Goal: Task Accomplishment & Management: Complete application form

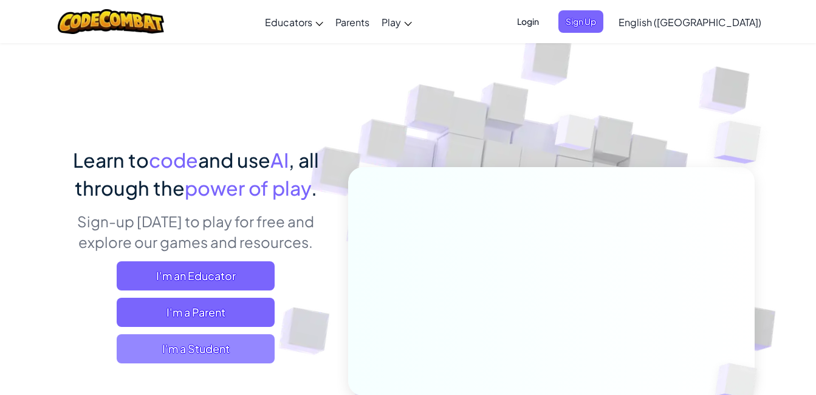
click at [225, 349] on span "I'm a Student" at bounding box center [196, 348] width 158 height 29
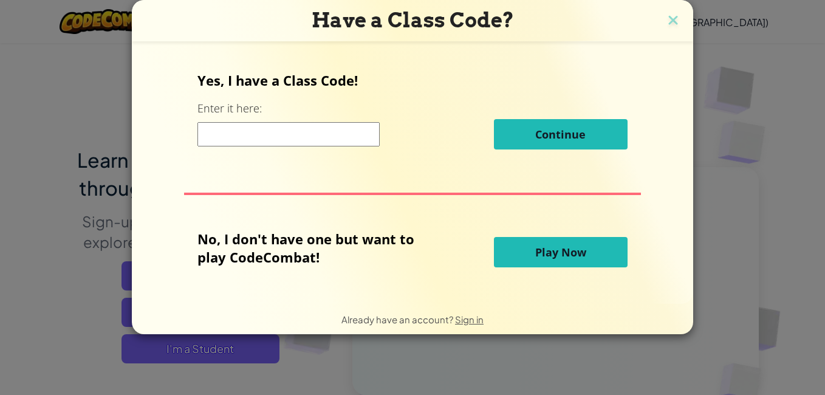
click at [279, 134] on input at bounding box center [288, 134] width 182 height 24
type input "t"
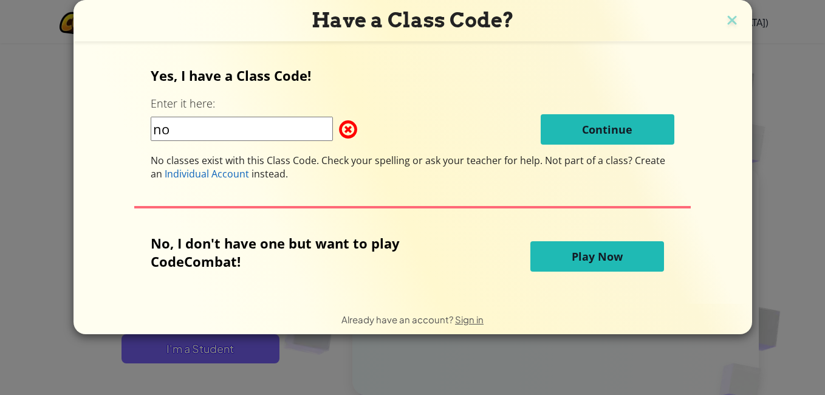
type input "n"
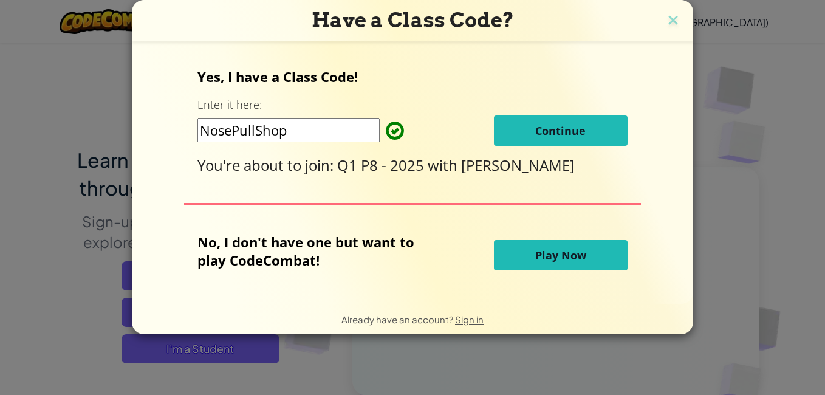
type input "NosePullShop"
click at [571, 137] on span "Continue" at bounding box center [560, 130] width 50 height 15
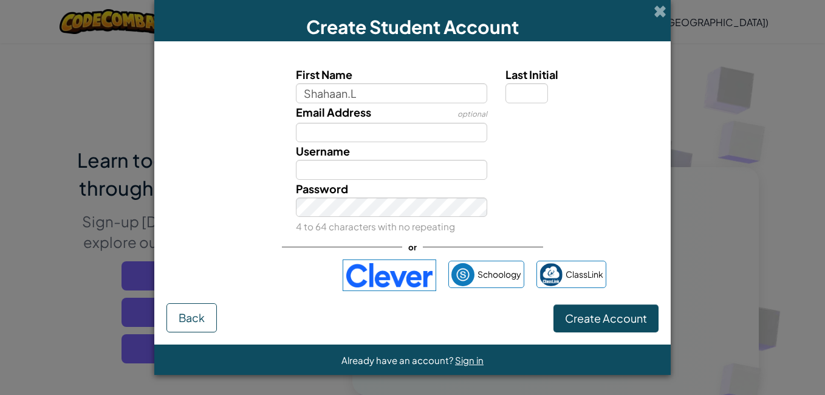
type input "Shahaan.L"
click at [392, 171] on input "Shahaan.L" at bounding box center [392, 170] width 192 height 20
type input "S"
click at [380, 94] on input "Shahaan.L" at bounding box center [392, 93] width 192 height 20
type input "Shahaan."
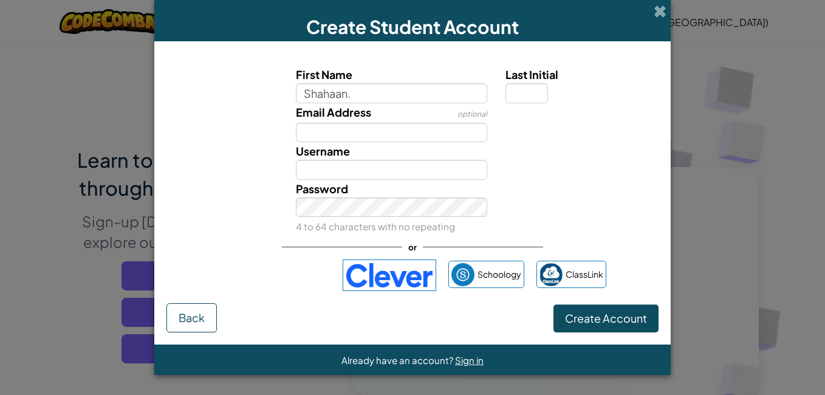
type input "Shahaan."
click at [367, 243] on div "or" at bounding box center [412, 246] width 261 height 25
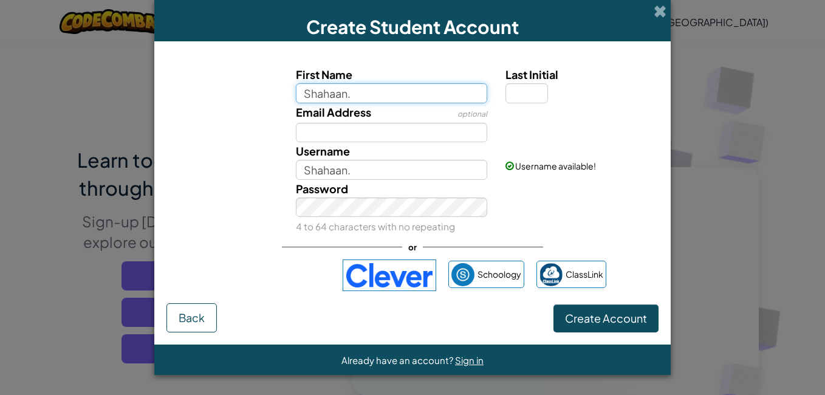
click at [349, 89] on input "Shahaan." at bounding box center [392, 93] width 192 height 20
type input "Shahaan"
click at [514, 100] on input "Last Initial" at bounding box center [526, 93] width 43 height 20
type input "l"
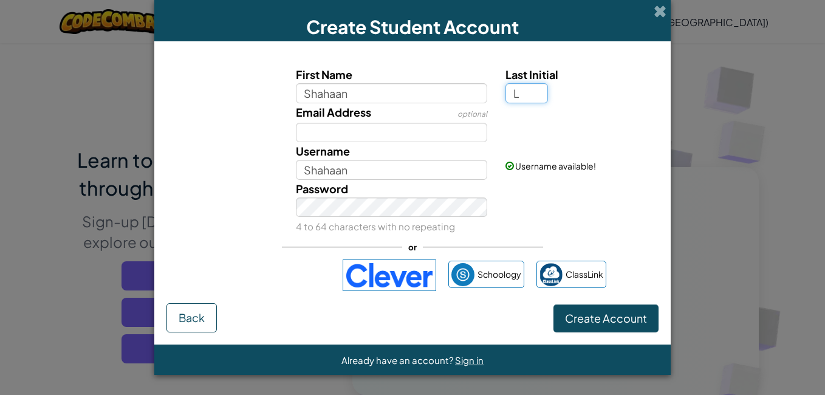
type input "L"
click at [550, 185] on div "Password 4 to 64 characters with no repeating" at bounding box center [412, 208] width 504 height 56
click at [386, 169] on input "ShahaanL" at bounding box center [392, 170] width 192 height 20
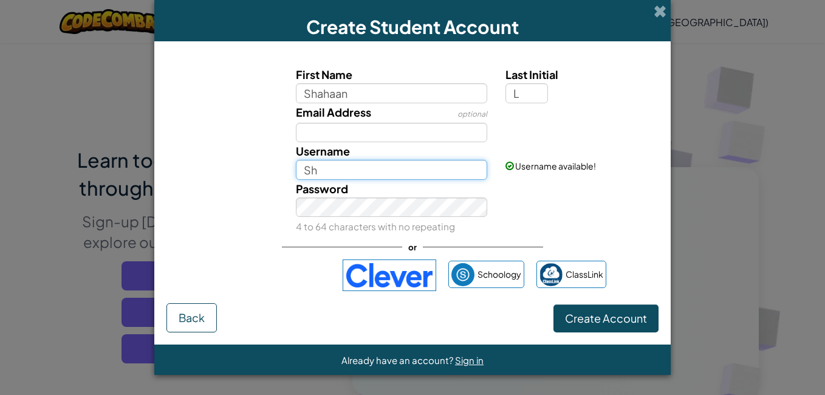
type input "S"
type input "2"
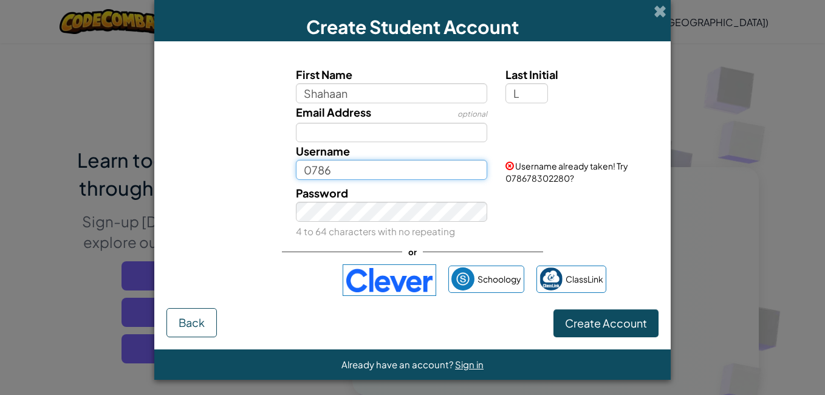
click at [375, 171] on input "0786" at bounding box center [392, 170] width 192 height 20
type input "07861"
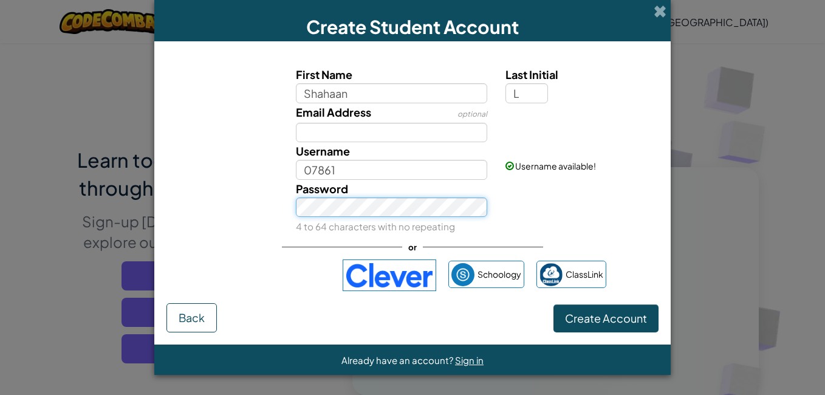
click at [328, 217] on div "Password 4 to 64 characters with no repeating" at bounding box center [392, 208] width 210 height 56
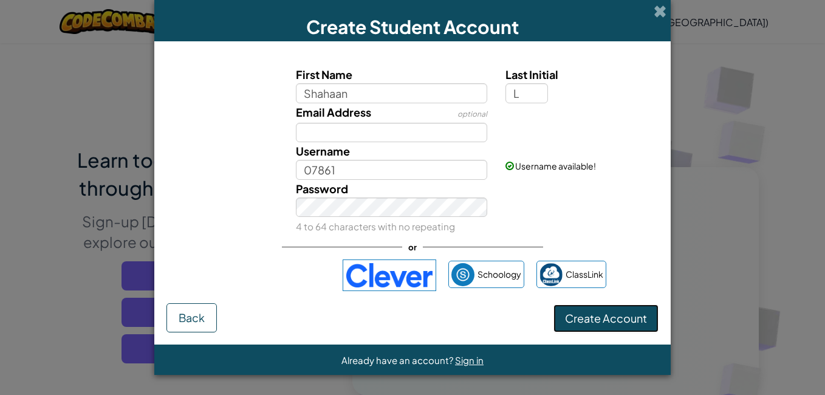
click at [622, 321] on span "Create Account" at bounding box center [606, 318] width 82 height 14
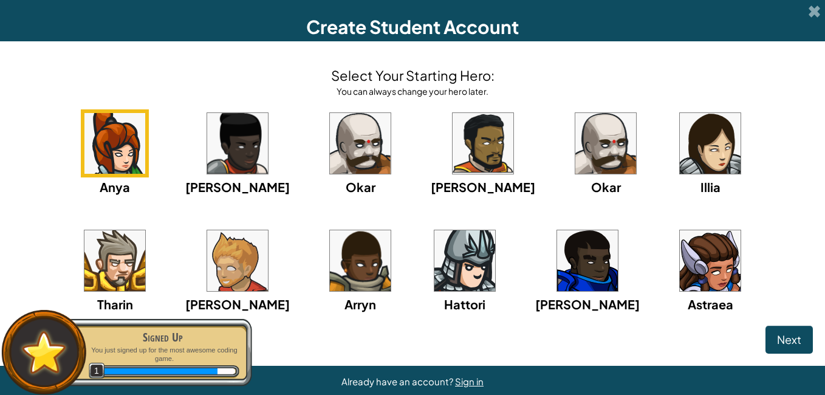
click at [341, 256] on div "Anya Ida Okar Alejandro Okar Illia Tharin Ned Arryn Hattori Gordon Astraea" at bounding box center [412, 226] width 801 height 234
click at [330, 259] on img at bounding box center [360, 260] width 61 height 61
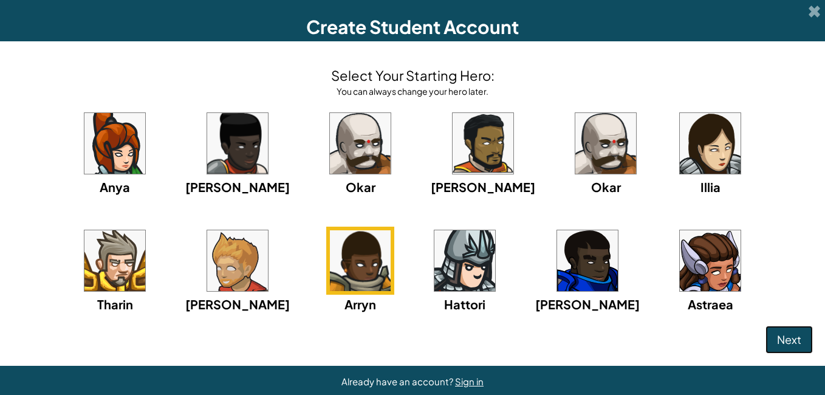
click at [765, 329] on button "Next" at bounding box center [788, 340] width 47 height 28
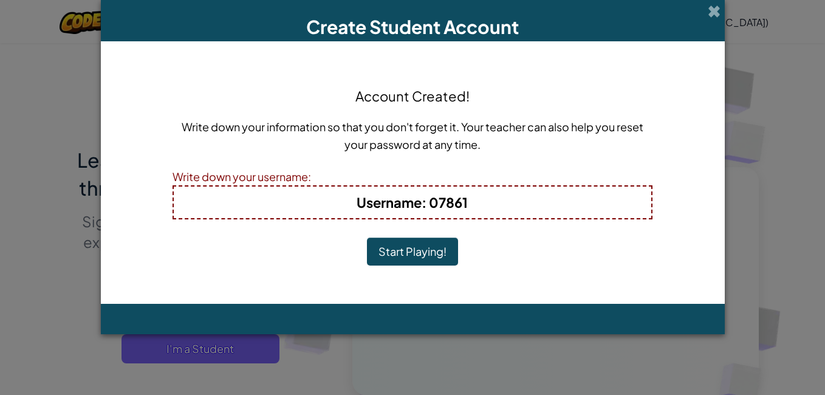
click at [593, 207] on h4 "Username : 07861" at bounding box center [412, 202] width 453 height 19
click at [598, 207] on h4 "Username : 07861" at bounding box center [412, 202] width 453 height 19
click at [388, 242] on button "Start Playing!" at bounding box center [412, 252] width 91 height 28
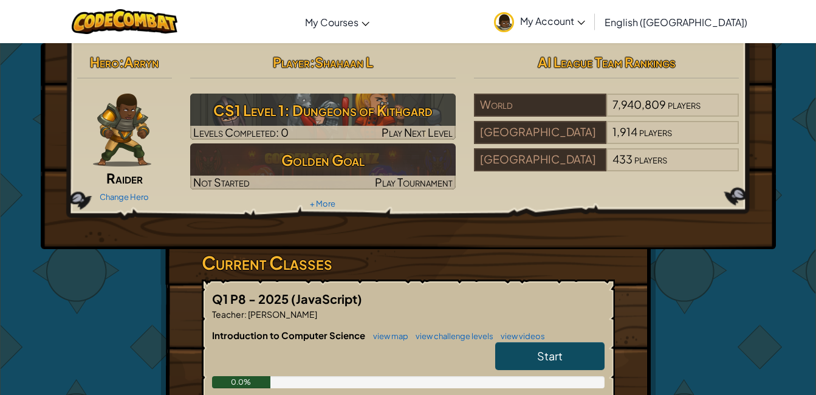
click at [691, 349] on div "Hero : [PERSON_NAME] Change Hero Player : Shahaan L CS1 Level 1: Dungeons of Ki…" at bounding box center [408, 318] width 711 height 550
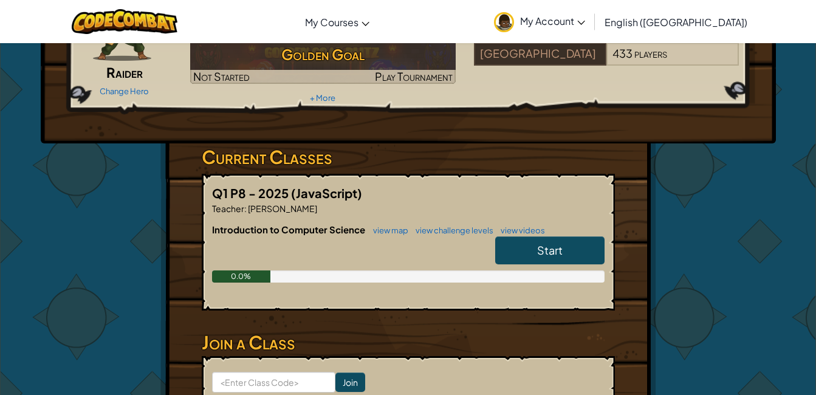
scroll to position [112, 0]
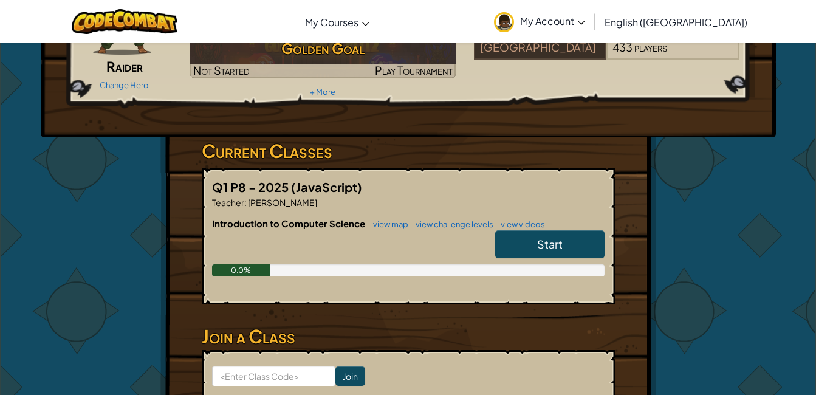
click at [553, 253] on link "Start" at bounding box center [549, 244] width 109 height 28
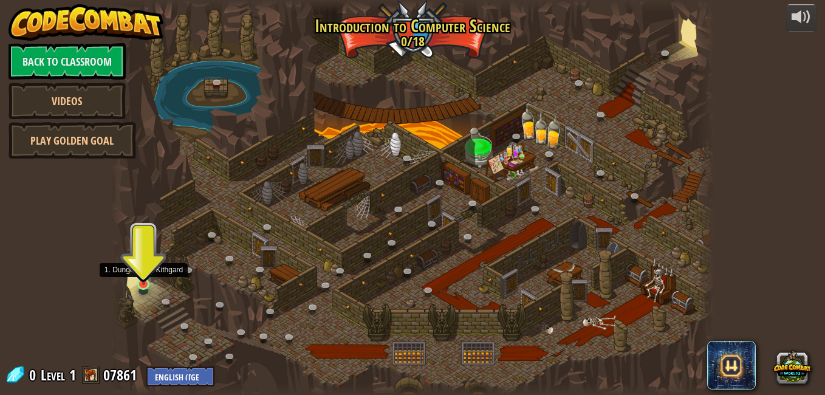
click at [140, 284] on img at bounding box center [144, 268] width 15 height 33
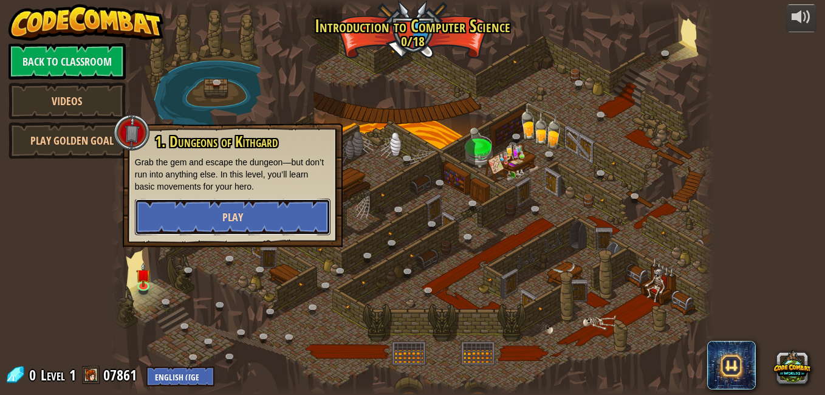
click at [179, 220] on button "Play" at bounding box center [233, 217] width 196 height 36
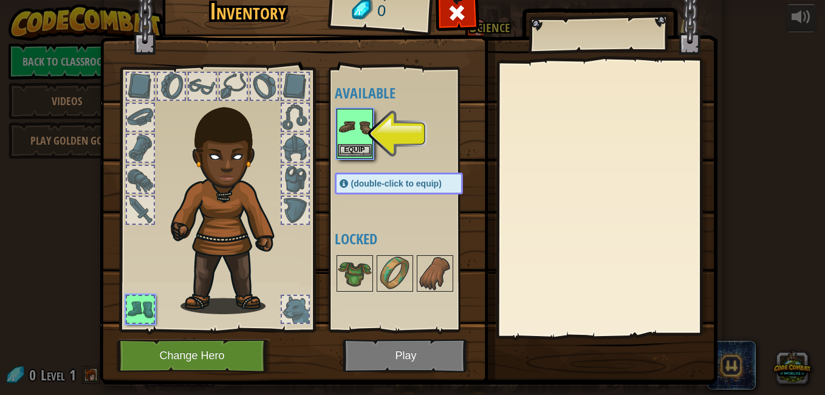
click at [363, 135] on img at bounding box center [355, 127] width 34 height 34
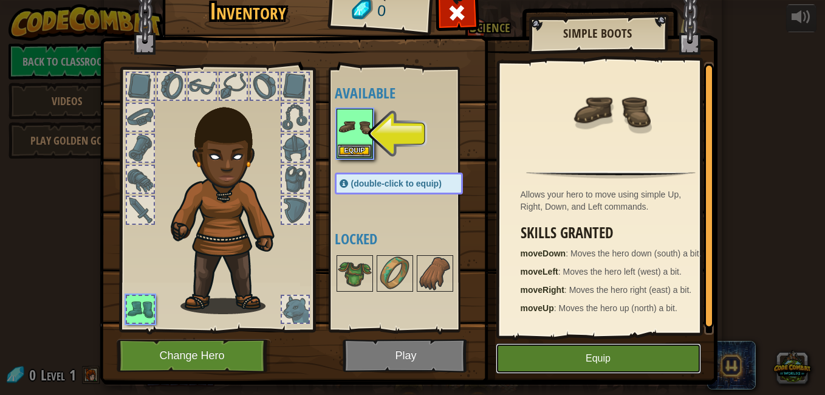
click at [578, 359] on button "Equip" at bounding box center [598, 358] width 205 height 30
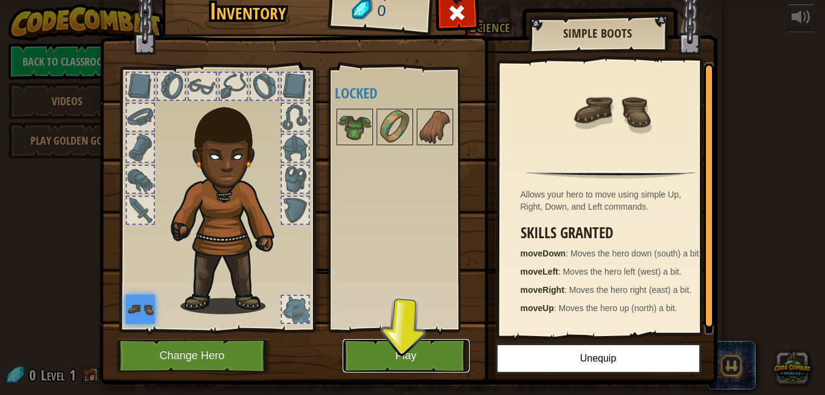
click at [431, 349] on button "Play" at bounding box center [406, 355] width 127 height 33
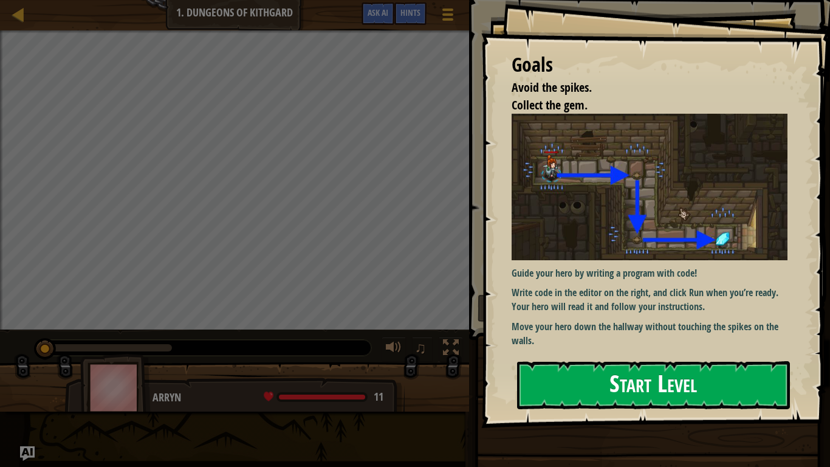
click at [654, 383] on button "Start Level" at bounding box center [653, 385] width 273 height 48
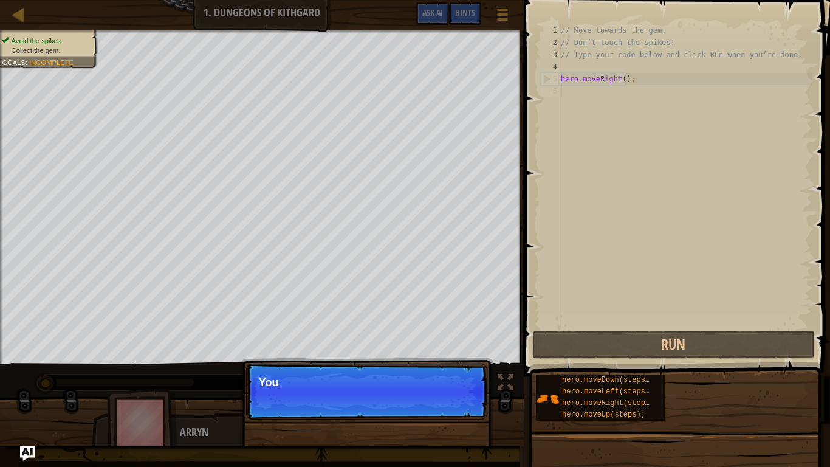
click at [450, 394] on p "Continue You" at bounding box center [366, 391] width 241 height 56
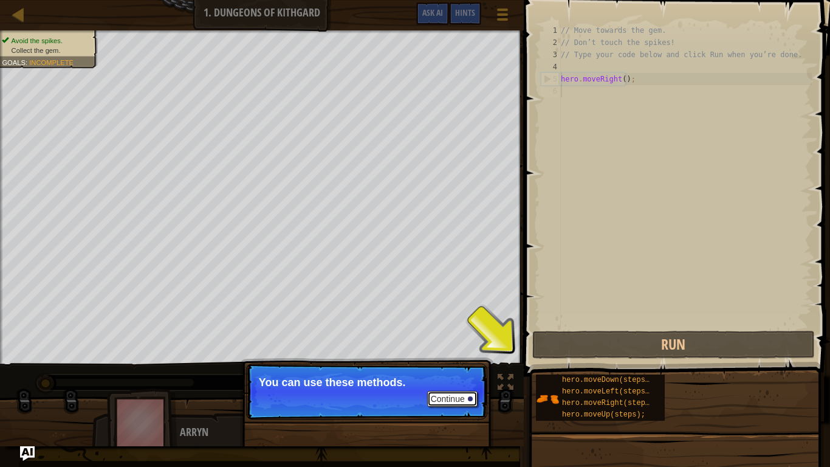
click at [450, 394] on button "Continue" at bounding box center [452, 399] width 50 height 16
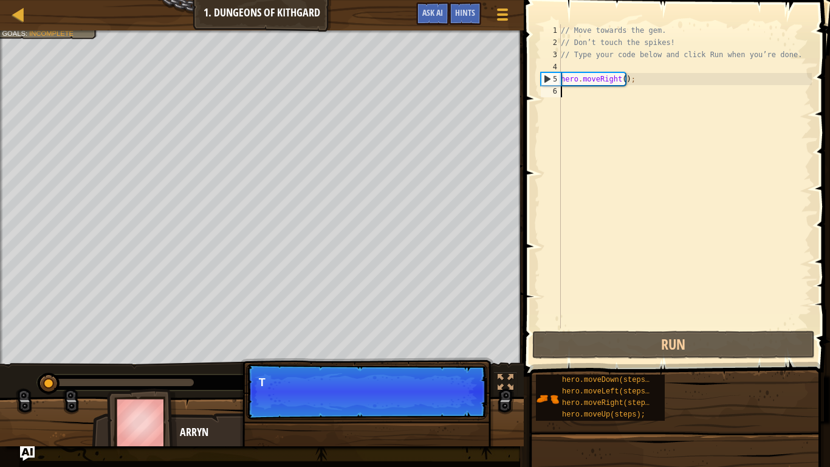
scroll to position [5, 0]
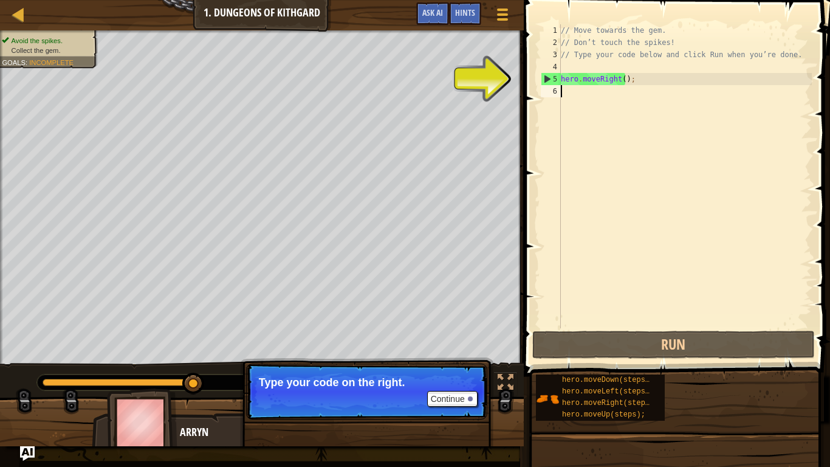
click at [586, 80] on div "// Move towards the gem. // Don’t touch the spikes! // Type your code below and…" at bounding box center [684, 188] width 253 height 328
type textarea "hero.moveRight();"
click at [567, 95] on div "// Move towards the gem. // Don’t touch the spikes! // Type your code below and…" at bounding box center [684, 188] width 253 height 328
type textarea "M"
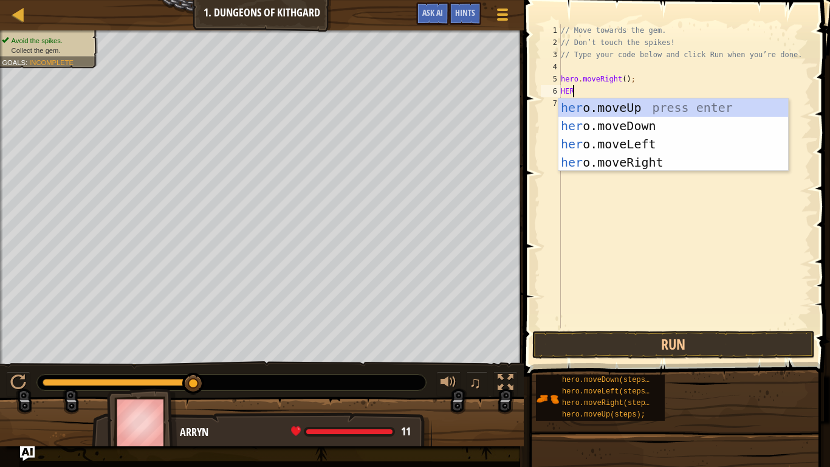
type textarea "HERO"
click at [630, 133] on div "hero .moveUp press enter hero .moveDown press enter hero .moveLeft press enter …" at bounding box center [673, 152] width 230 height 109
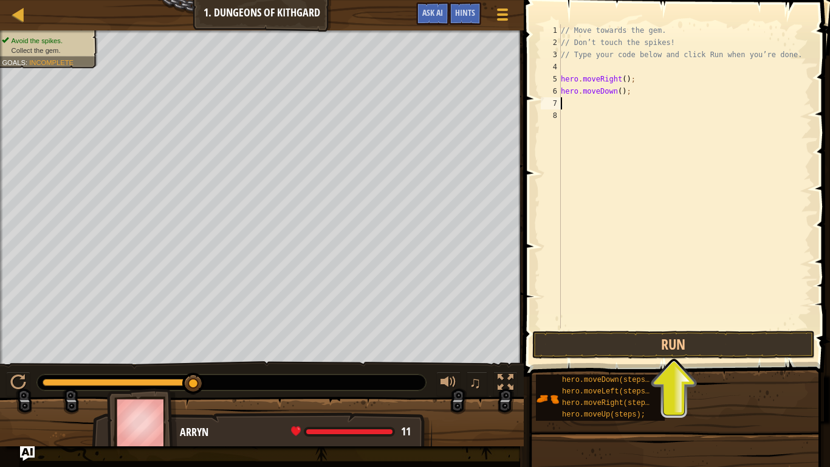
scroll to position [5, 0]
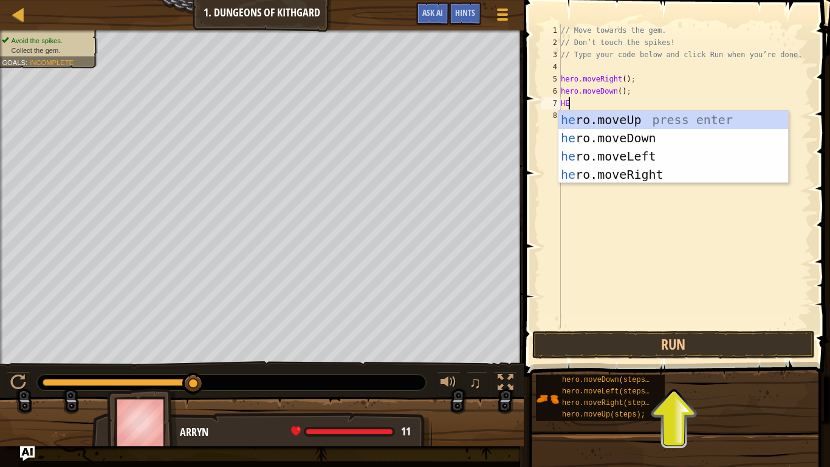
type textarea "HER"
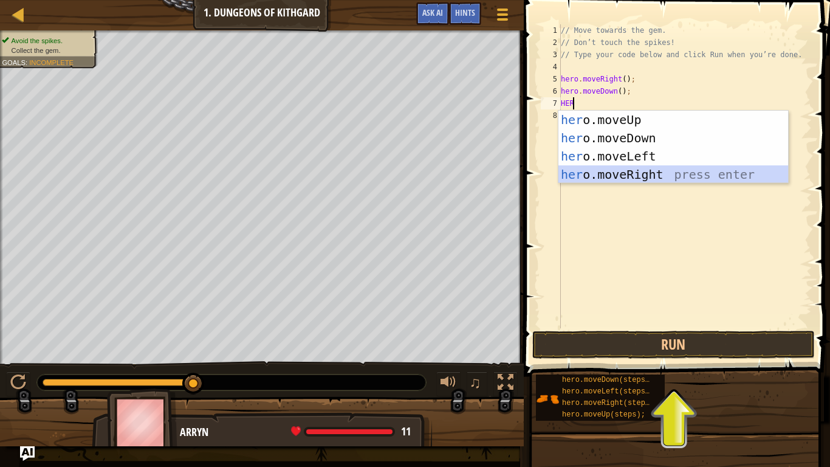
click at [641, 177] on div "her o.moveUp press enter her o.moveDown press enter her o.moveLeft press enter …" at bounding box center [673, 165] width 230 height 109
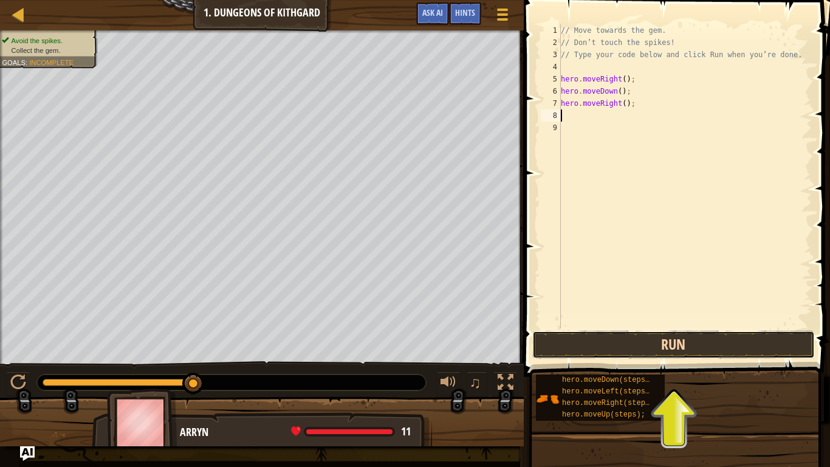
click at [629, 344] on button "Run" at bounding box center [673, 344] width 283 height 28
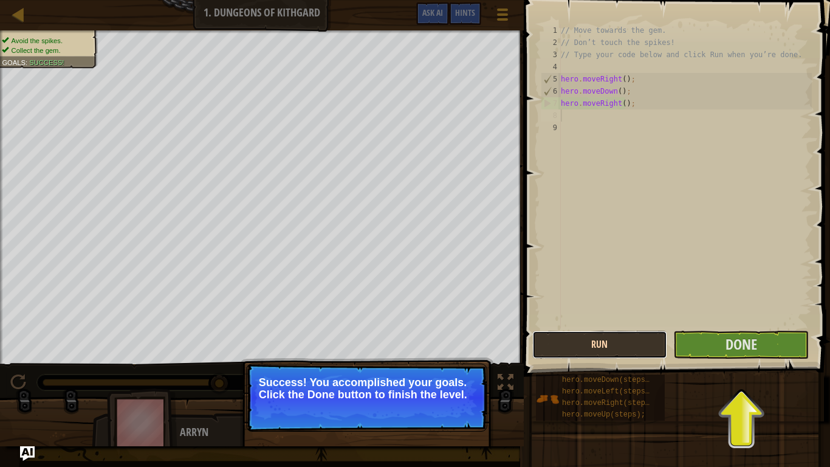
click at [638, 350] on button "Run" at bounding box center [599, 344] width 135 height 28
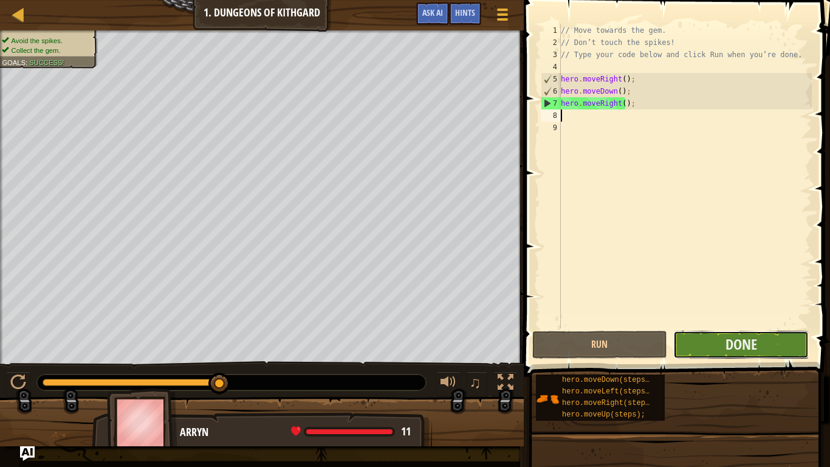
click at [705, 348] on button "Done" at bounding box center [740, 344] width 135 height 28
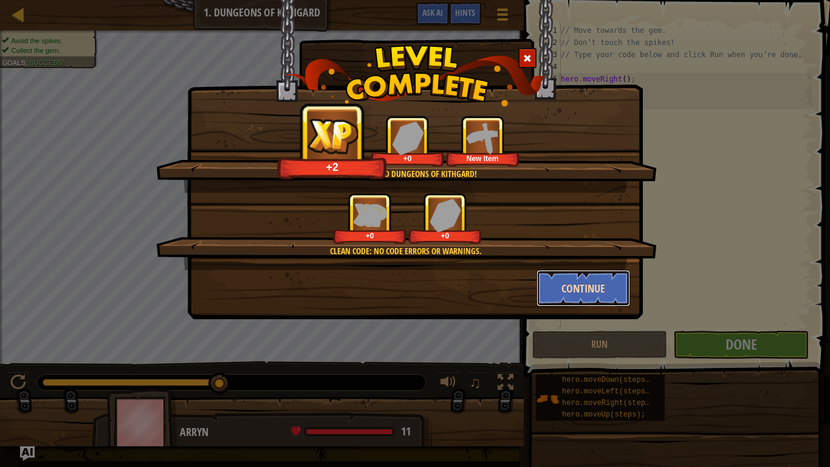
click at [572, 285] on button "Continue" at bounding box center [583, 288] width 94 height 36
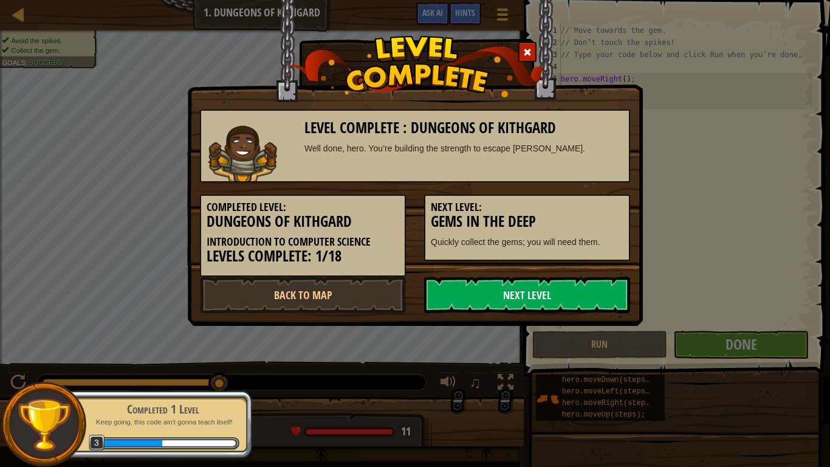
click at [572, 285] on link "Next Level" at bounding box center [527, 294] width 206 height 36
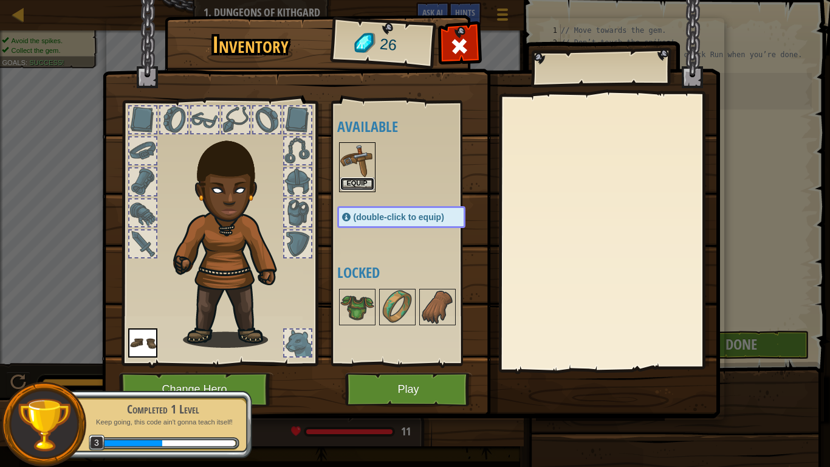
click at [352, 181] on button "Equip" at bounding box center [357, 183] width 34 height 13
click at [352, 181] on div "Available Equip Equip (double-click to equip) Locked" at bounding box center [413, 232] width 152 height 253
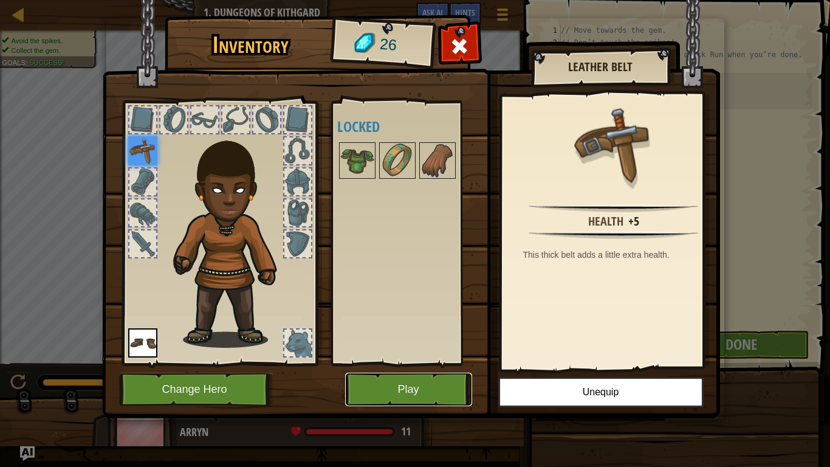
click at [398, 391] on button "Play" at bounding box center [408, 388] width 127 height 33
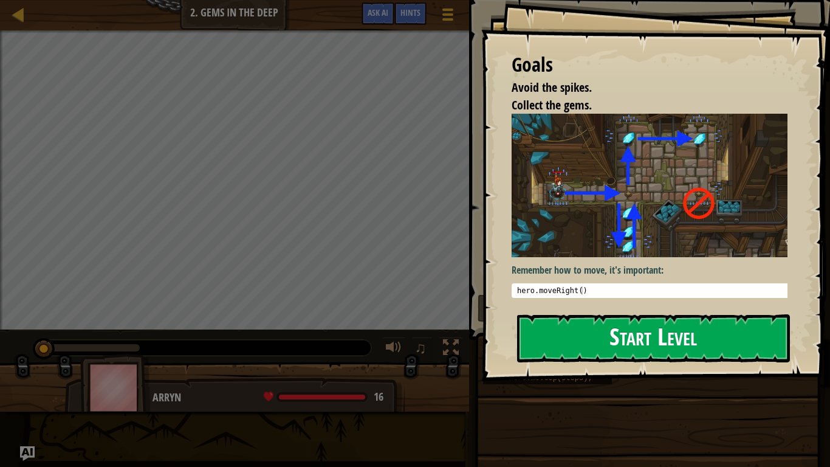
click at [609, 337] on button "Start Level" at bounding box center [653, 338] width 273 height 48
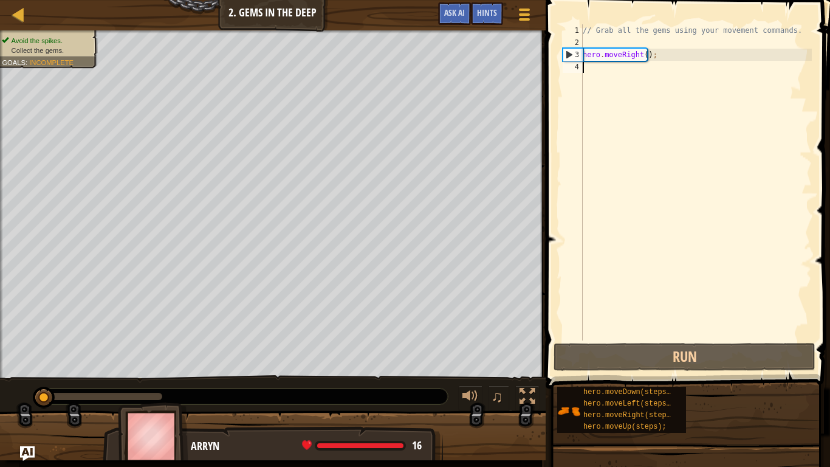
type textarea "H"
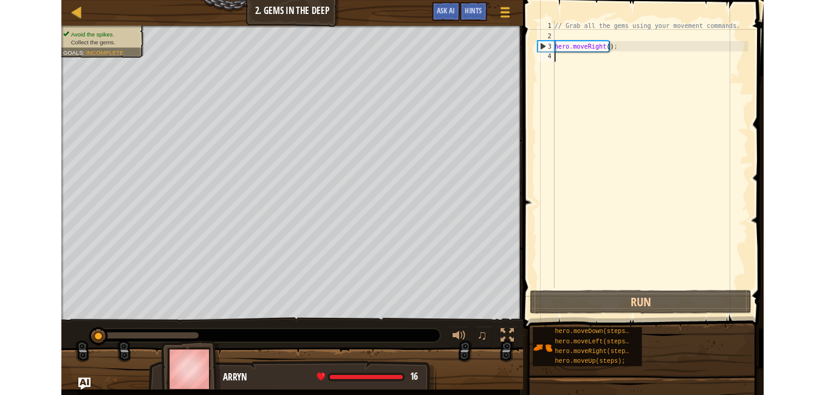
scroll to position [5, 0]
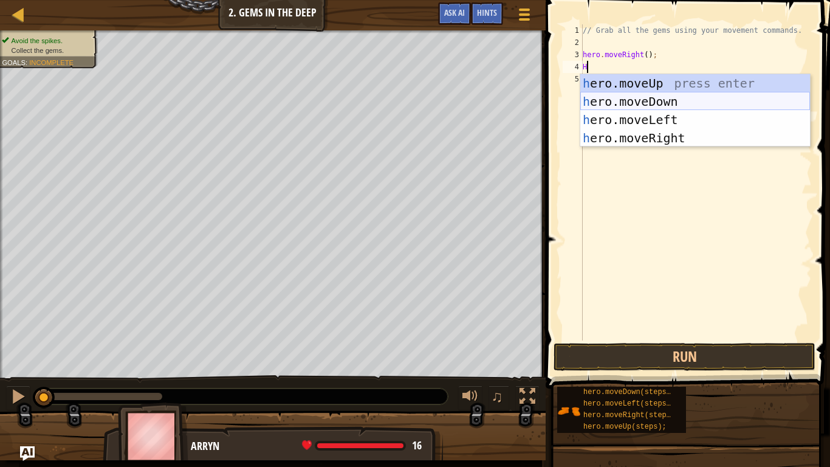
click at [634, 98] on div "h ero.moveUp press enter h ero.moveDown press enter h ero.moveLeft press enter …" at bounding box center [695, 128] width 230 height 109
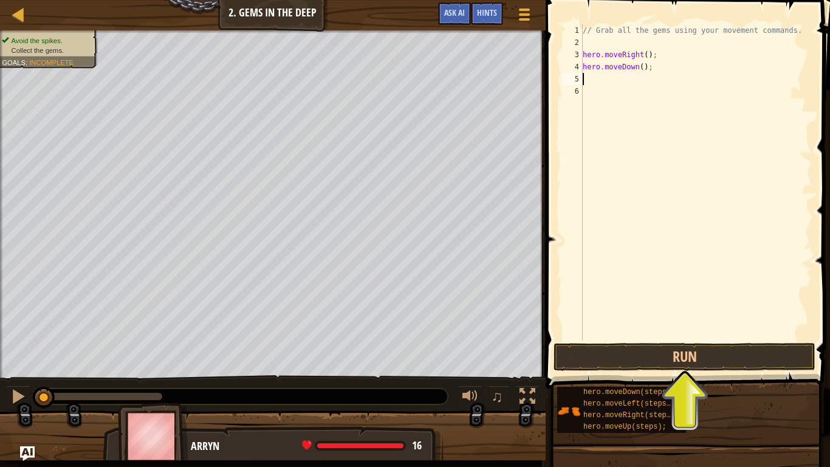
type textarea "H"
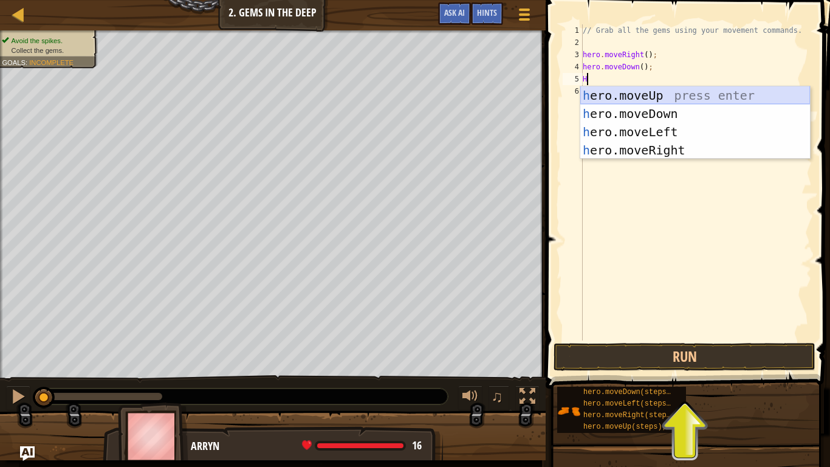
click at [633, 94] on div "h ero.moveUp press enter h ero.moveDown press enter h ero.moveLeft press enter …" at bounding box center [695, 140] width 230 height 109
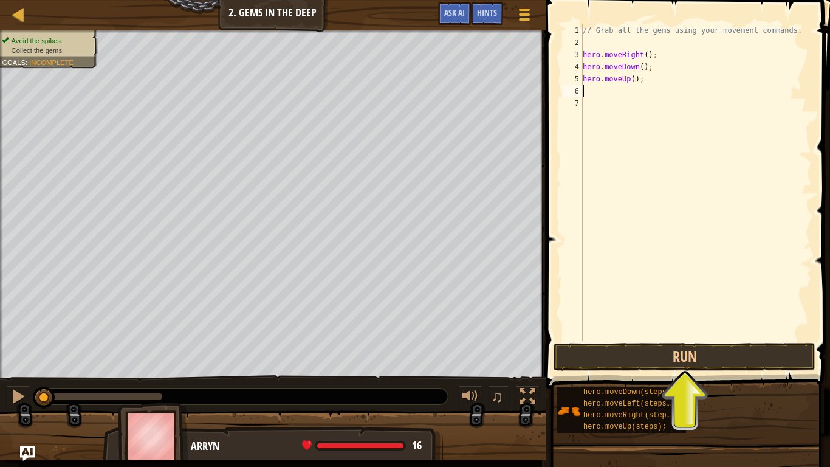
type textarea "H"
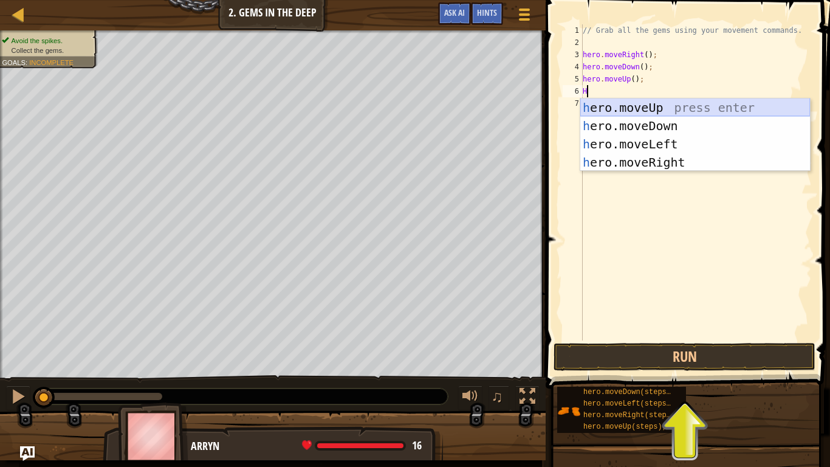
click at [646, 108] on div "h ero.moveUp press enter h ero.moveDown press enter h ero.moveLeft press enter …" at bounding box center [695, 152] width 230 height 109
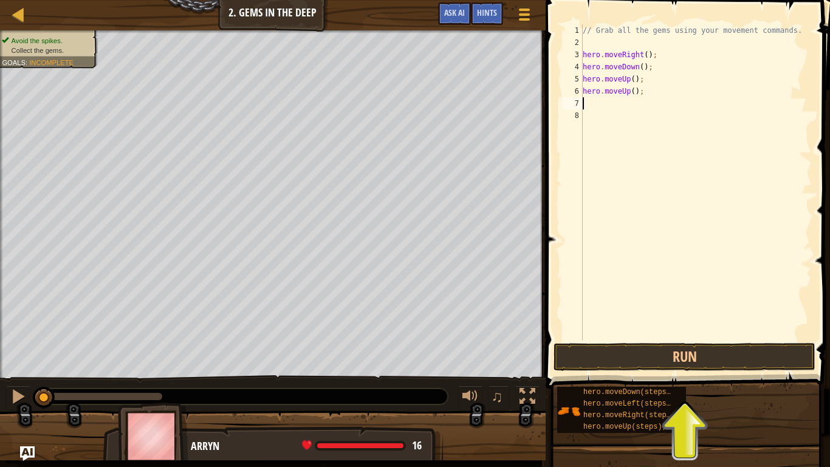
type textarea "H"
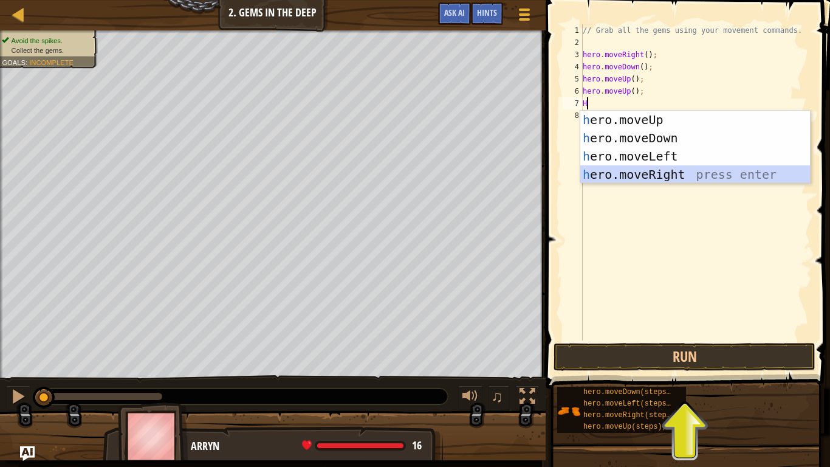
click at [672, 173] on div "h ero.moveUp press enter h ero.moveDown press enter h ero.moveLeft press enter …" at bounding box center [695, 165] width 230 height 109
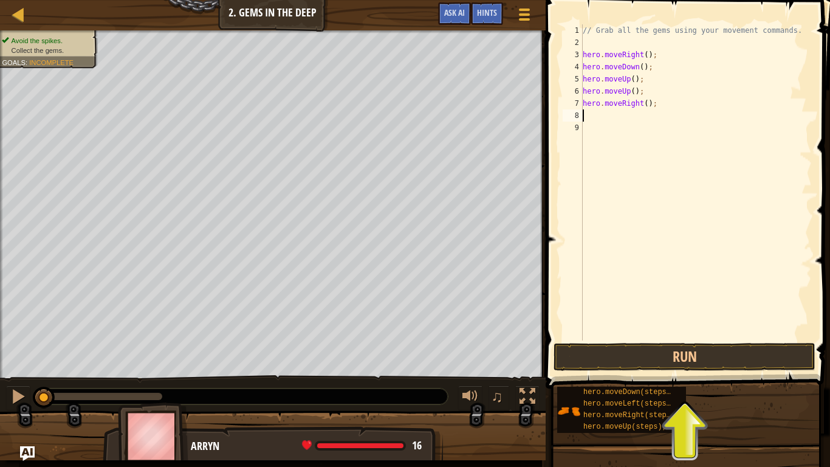
type textarea "H"
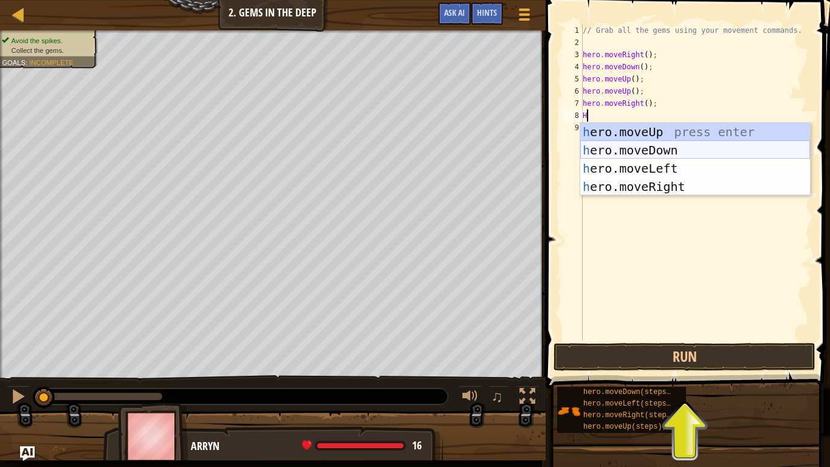
click at [682, 152] on div "h ero.moveUp press enter h ero.moveDown press enter h ero.moveLeft press enter …" at bounding box center [695, 177] width 230 height 109
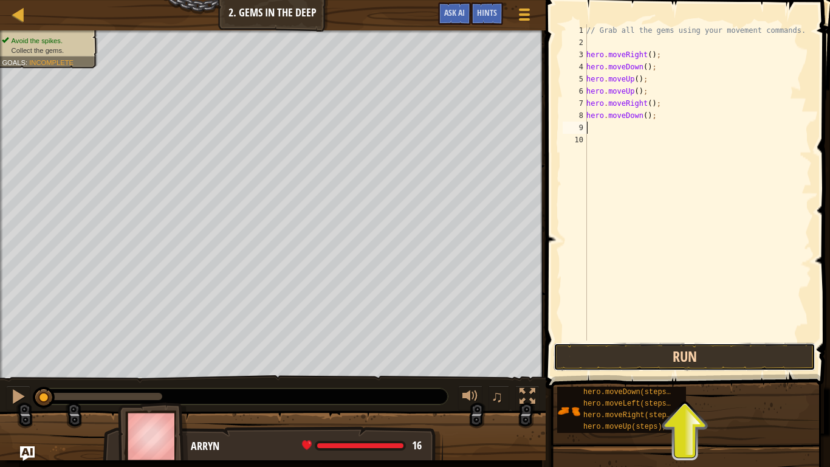
click at [701, 360] on button "Run" at bounding box center [684, 357] width 262 height 28
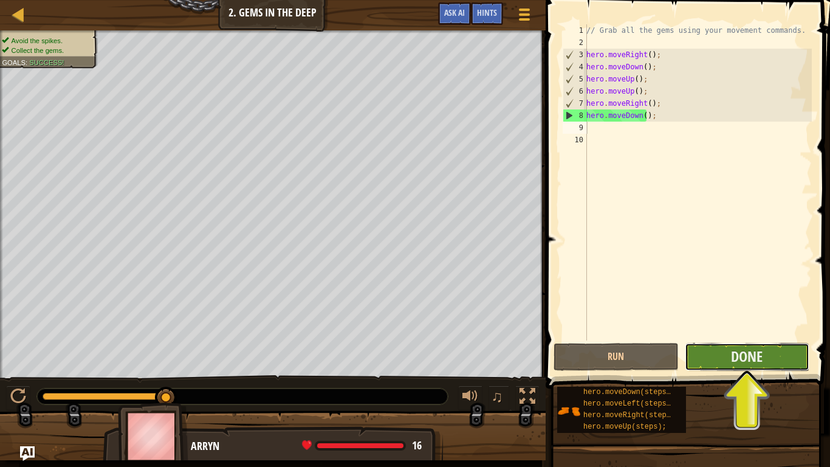
drag, startPoint x: 701, startPoint y: 360, endPoint x: 710, endPoint y: 367, distance: 11.7
click at [710, 367] on button "Done" at bounding box center [747, 357] width 125 height 28
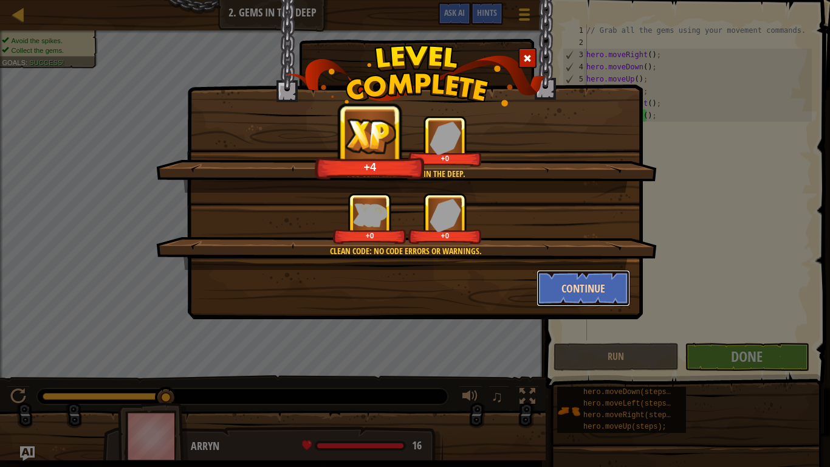
click at [600, 290] on button "Continue" at bounding box center [583, 288] width 94 height 36
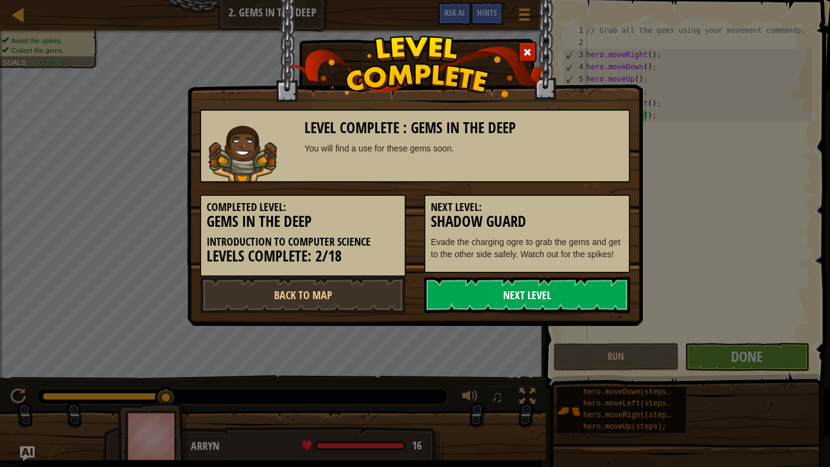
click at [544, 304] on link "Next Level" at bounding box center [527, 294] width 206 height 36
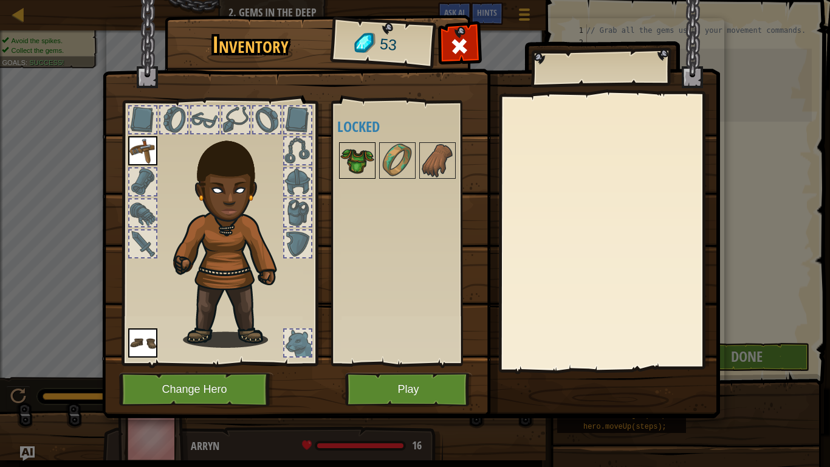
click at [365, 159] on img at bounding box center [357, 160] width 34 height 34
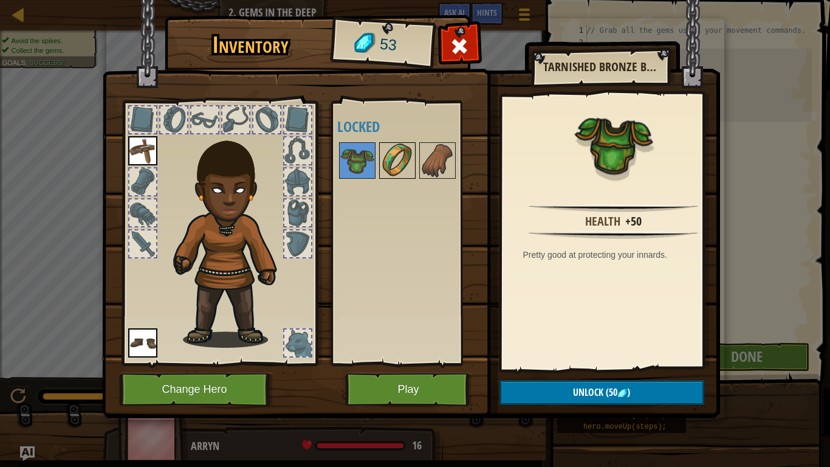
click at [398, 164] on img at bounding box center [397, 160] width 34 height 34
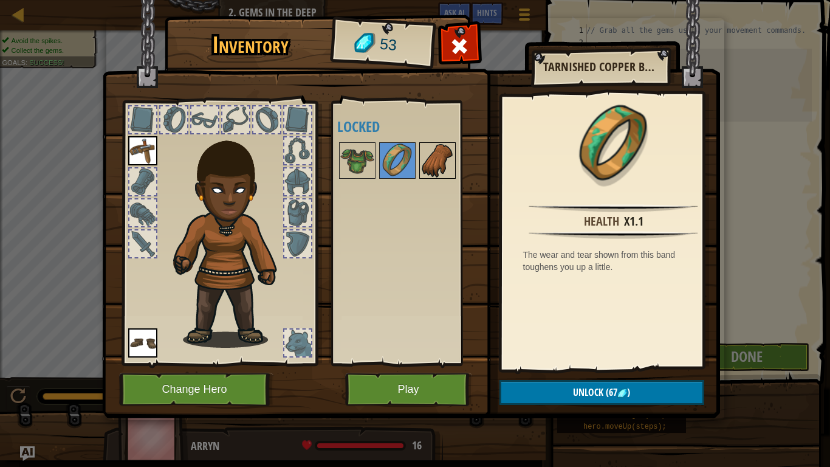
click at [435, 169] on img at bounding box center [437, 160] width 34 height 34
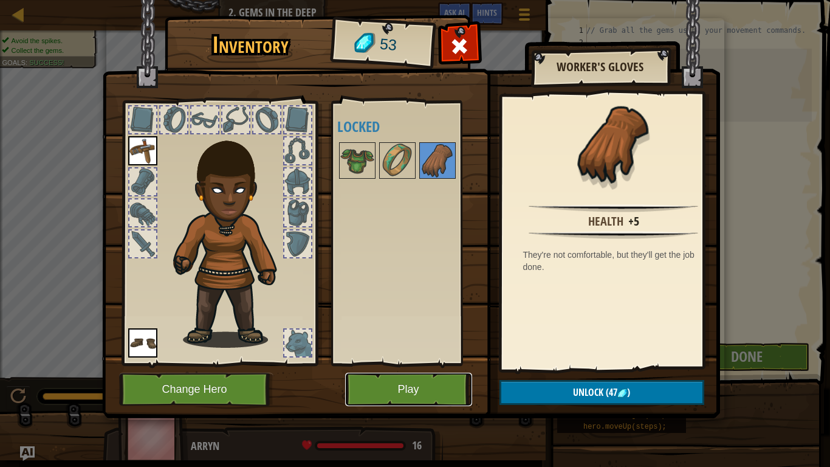
click at [421, 394] on button "Play" at bounding box center [408, 388] width 127 height 33
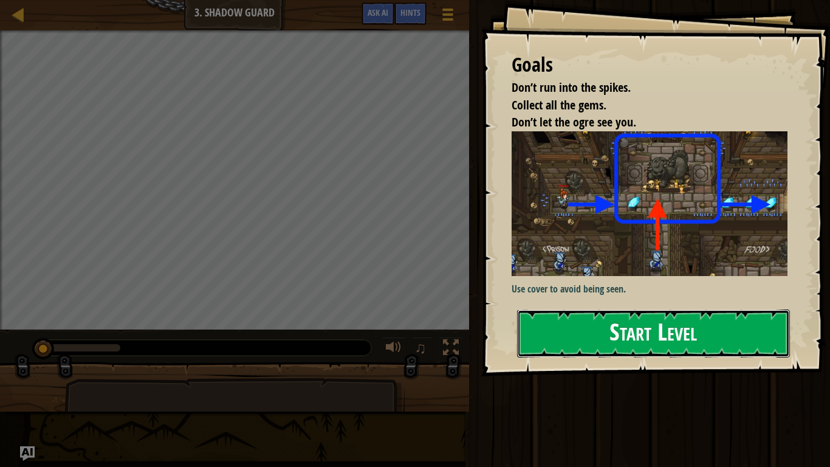
click at [604, 329] on button "Start Level" at bounding box center [653, 333] width 273 height 48
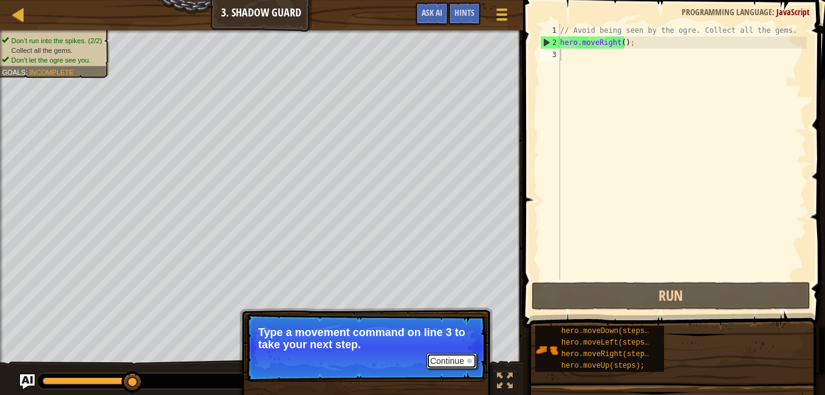
click at [453, 365] on button "Continue" at bounding box center [451, 361] width 50 height 16
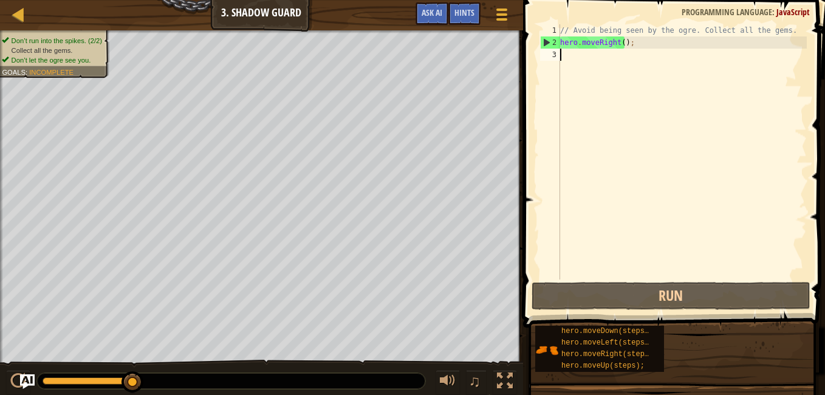
scroll to position [5, 0]
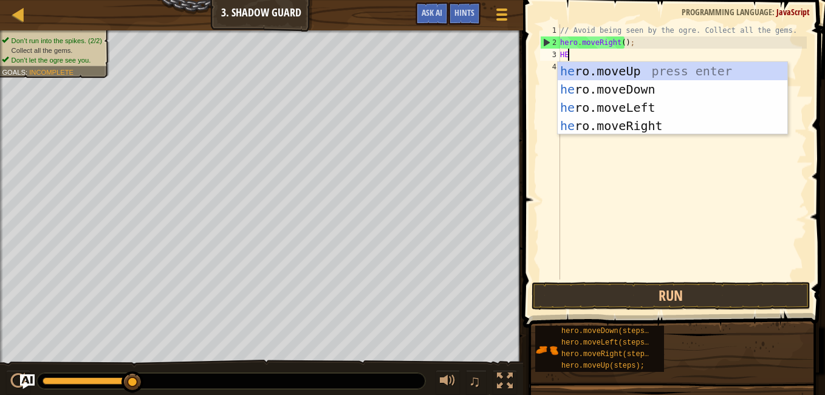
type textarea "HER"
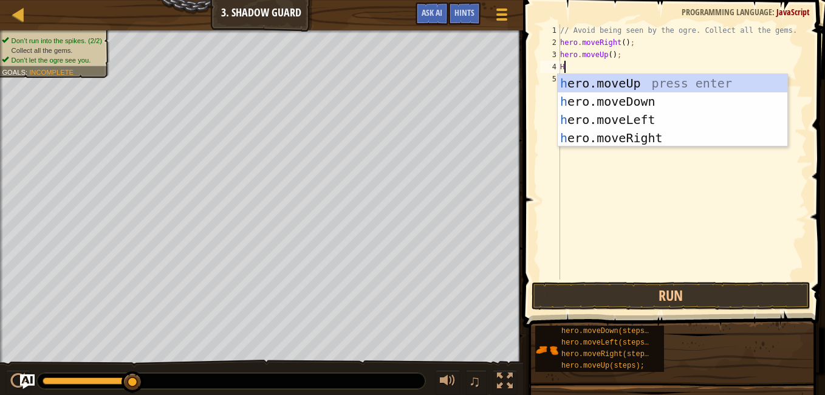
type textarea "HER"
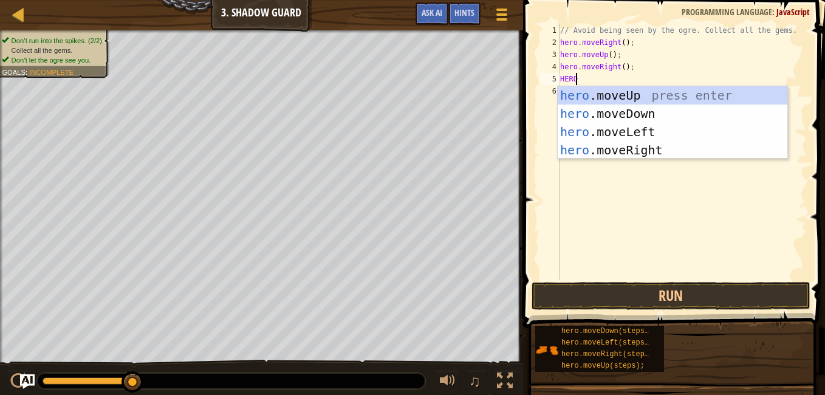
type textarea "HERO"
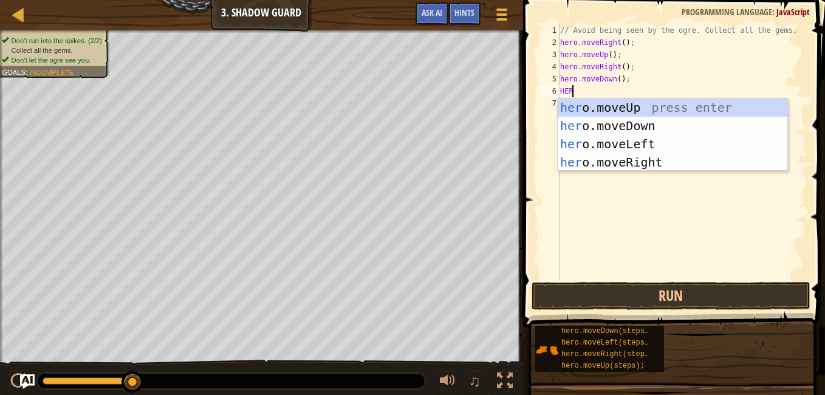
type textarea "HERO"
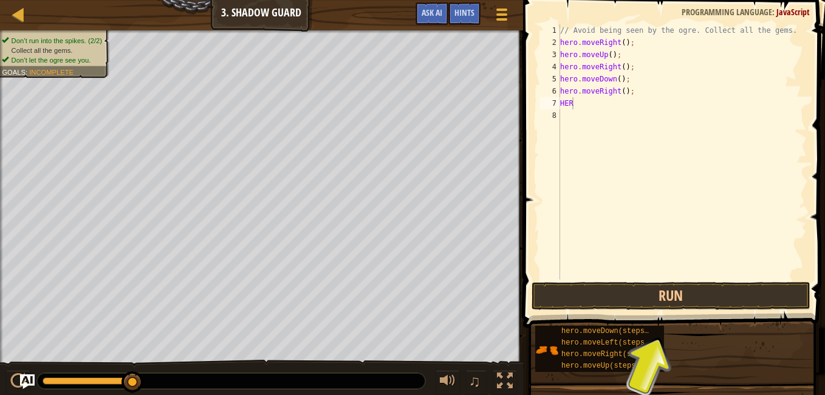
click at [672, 310] on span at bounding box center [675, 146] width 312 height 363
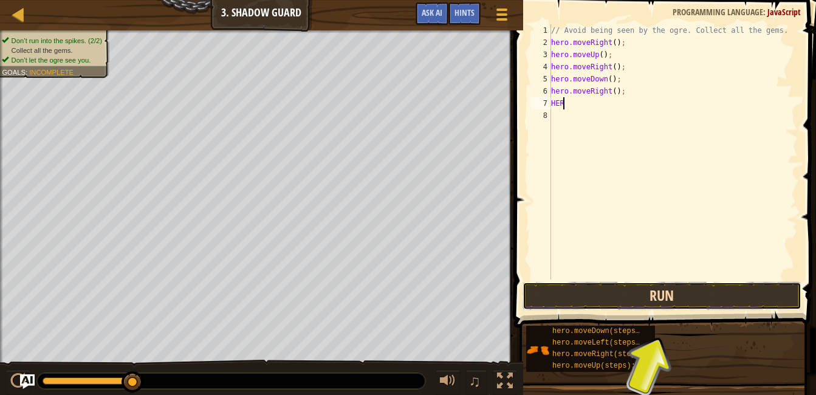
click at [661, 302] on button "Run" at bounding box center [661, 296] width 279 height 28
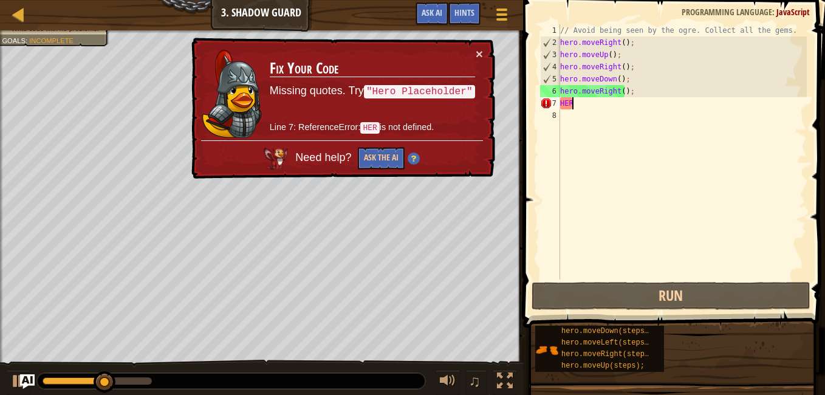
type textarea "H"
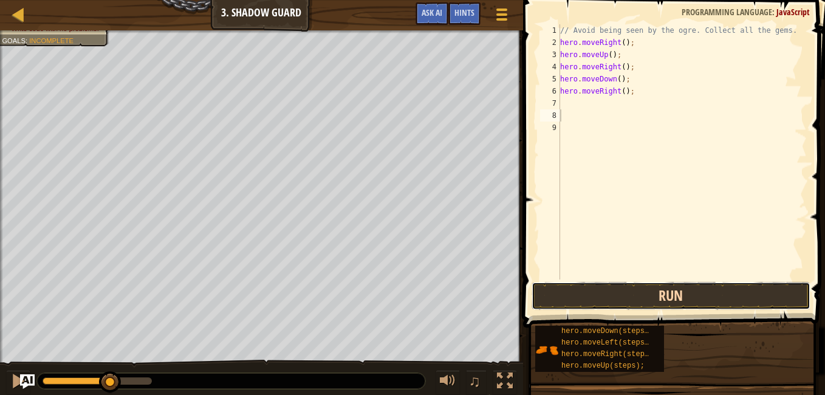
click at [637, 287] on button "Run" at bounding box center [671, 296] width 279 height 28
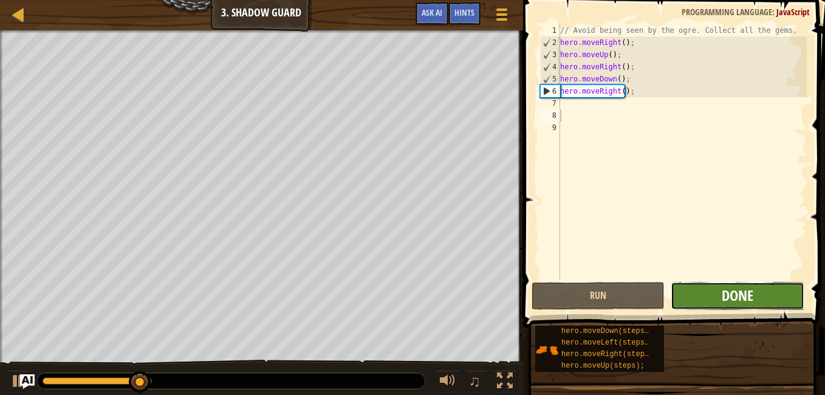
click at [725, 289] on span "Done" at bounding box center [738, 294] width 32 height 19
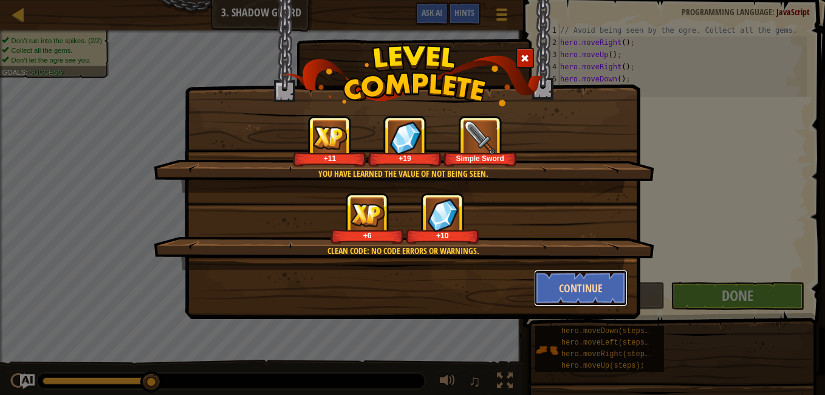
click at [587, 298] on button "Continue" at bounding box center [581, 288] width 94 height 36
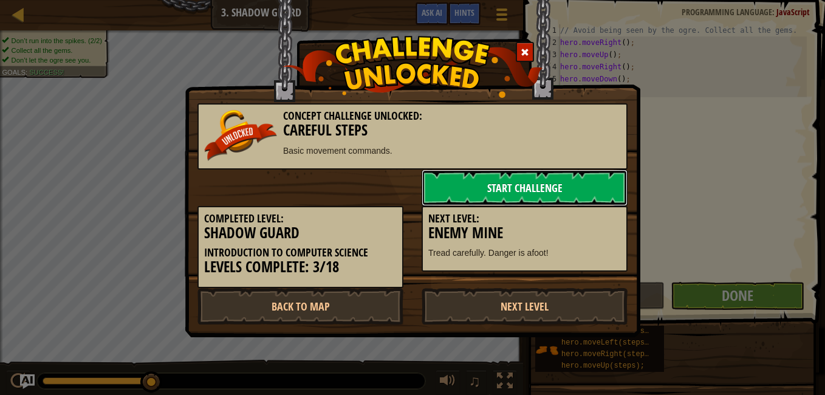
click at [516, 190] on link "Start Challenge" at bounding box center [525, 187] width 206 height 36
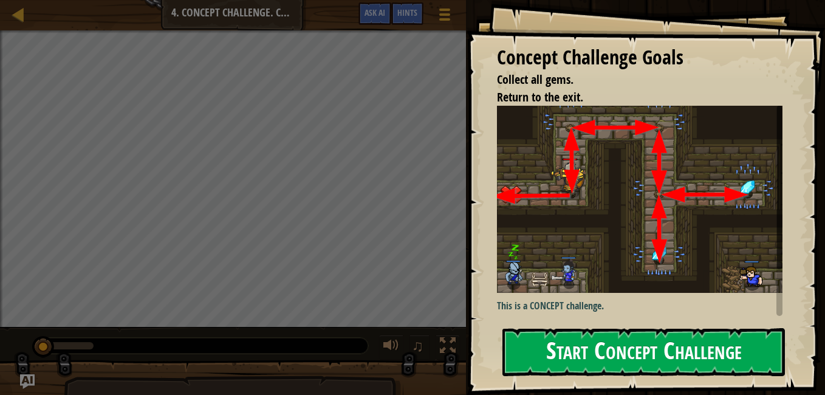
click at [551, 356] on button "Start Concept Challenge" at bounding box center [643, 352] width 282 height 48
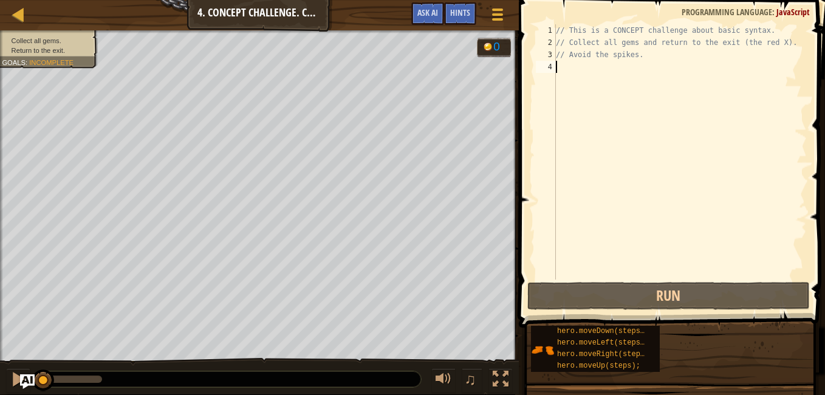
scroll to position [5, 0]
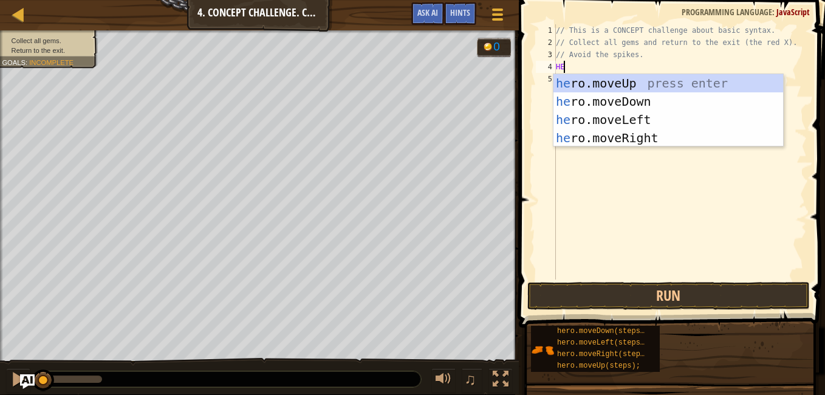
type textarea "HER"
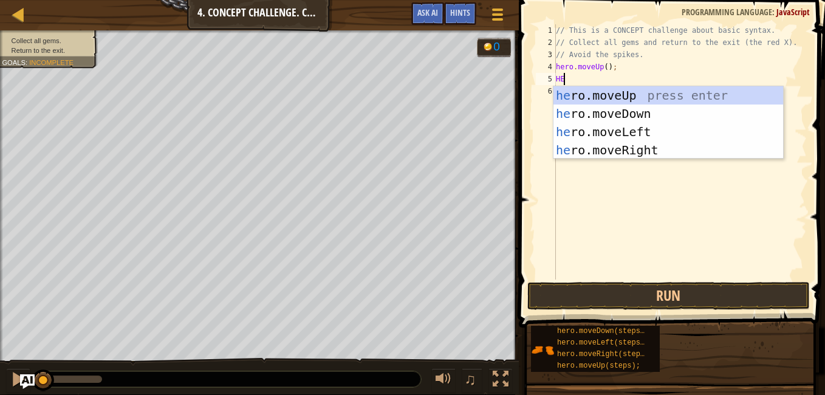
type textarea "HER"
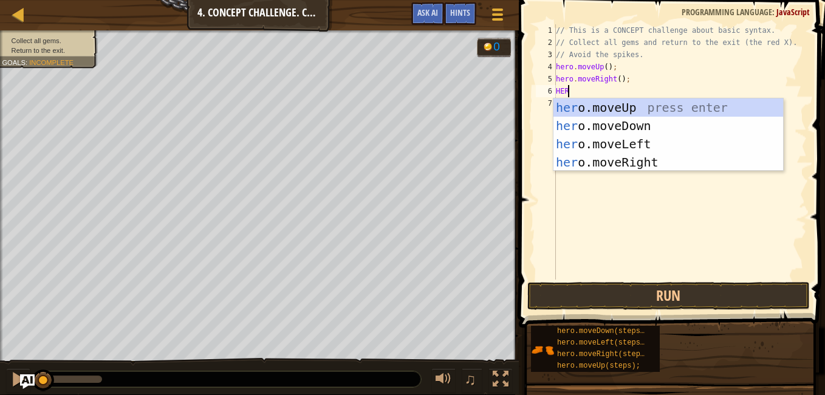
type textarea "HERO"
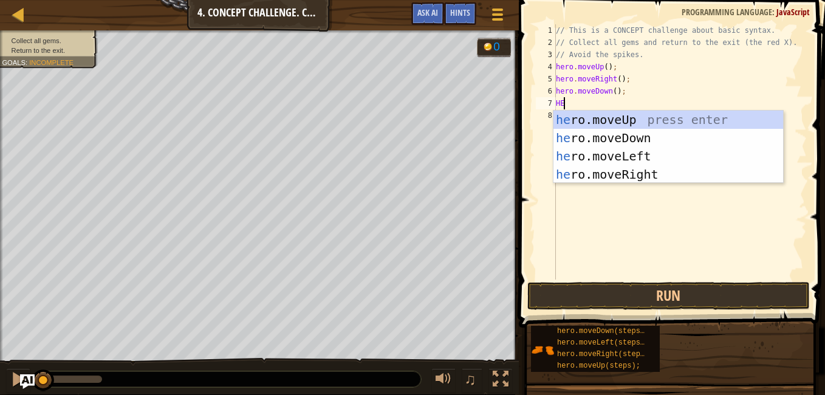
type textarea "HERO"
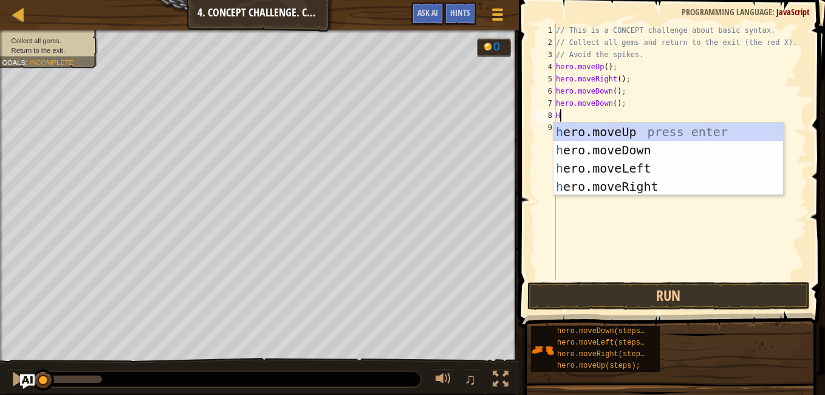
type textarea "HE"
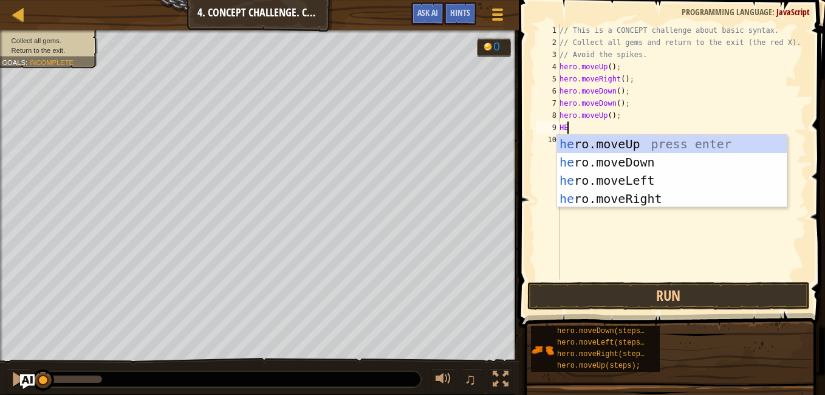
type textarea "HER"
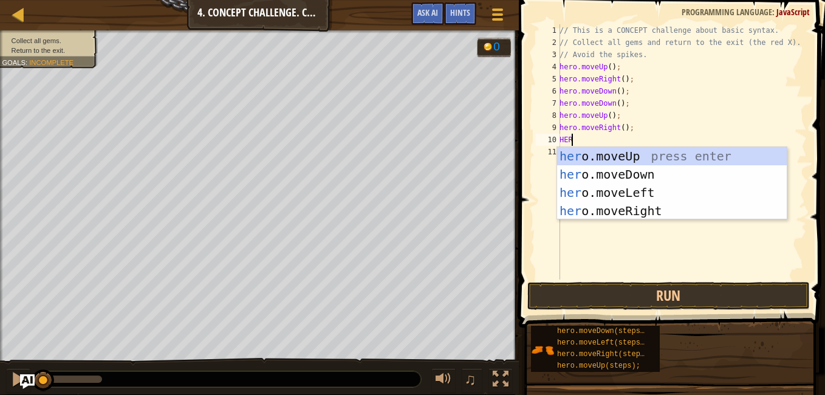
type textarea "HER"
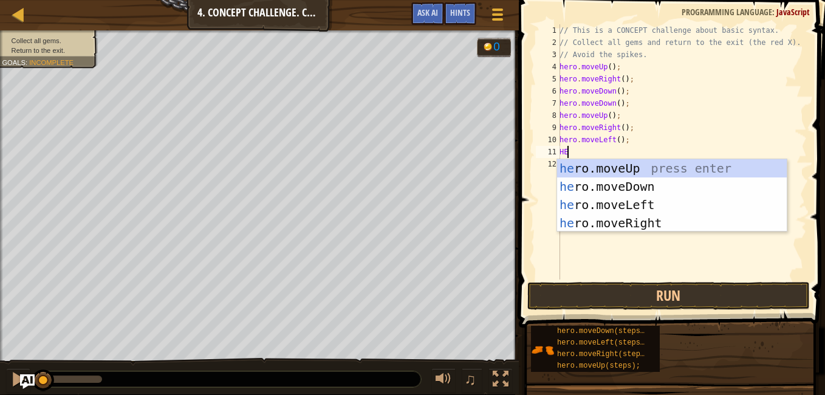
type textarea "HERP"
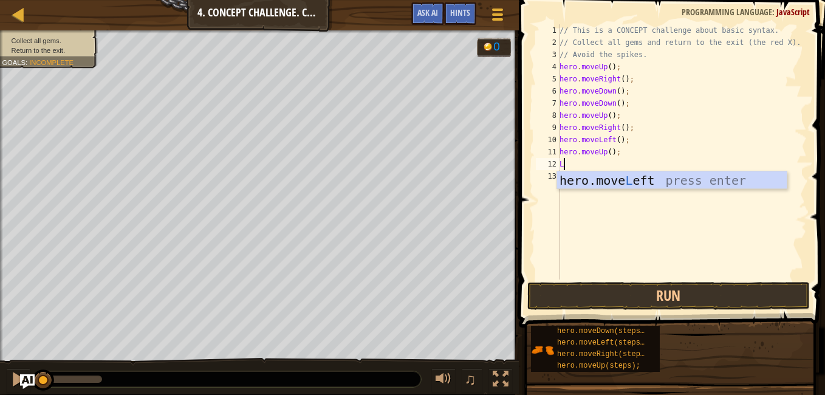
type textarea "LE"
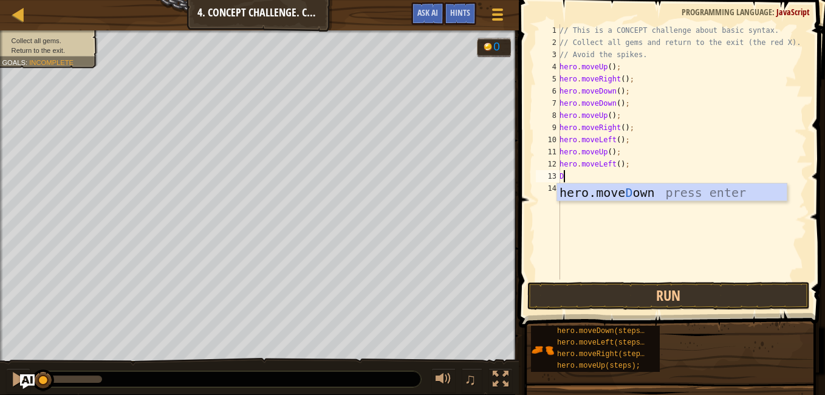
type textarea "DO"
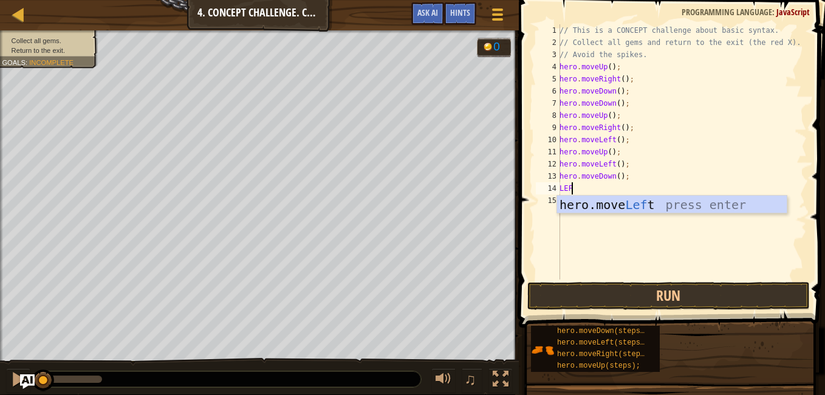
type textarea "LEFT"
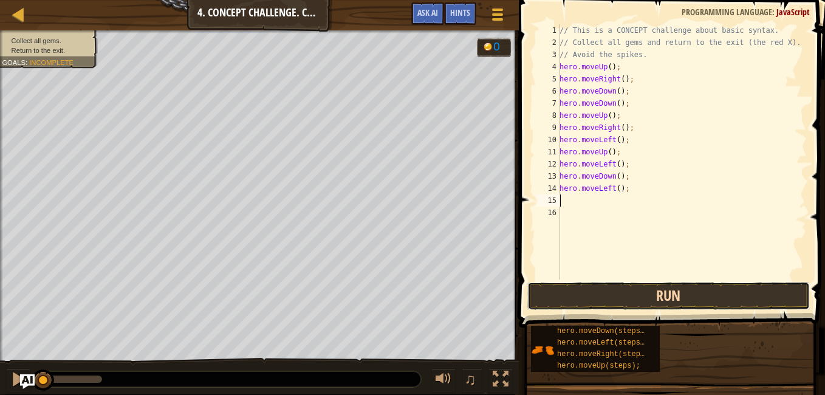
click at [717, 301] on button "Run" at bounding box center [668, 296] width 283 height 28
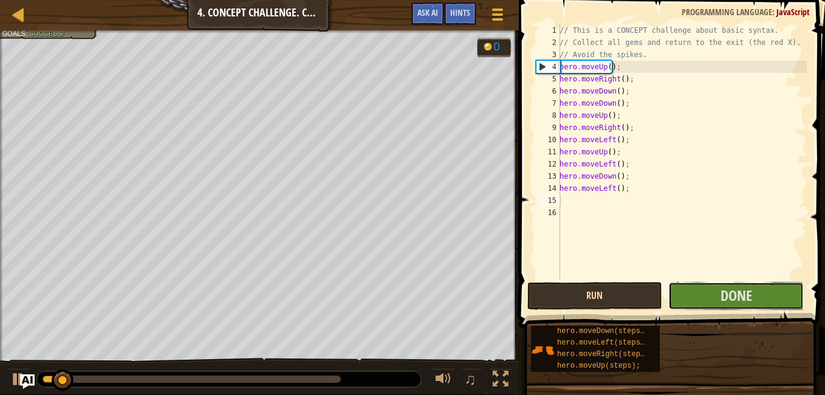
click at [717, 301] on button "Done" at bounding box center [735, 296] width 135 height 28
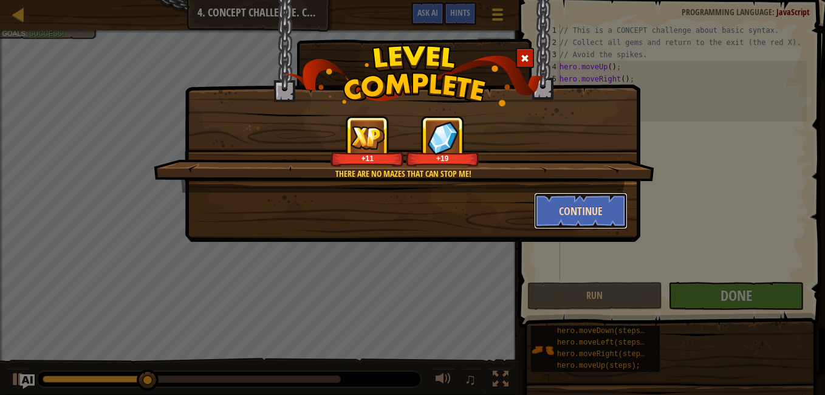
click at [586, 203] on button "Continue" at bounding box center [581, 211] width 94 height 36
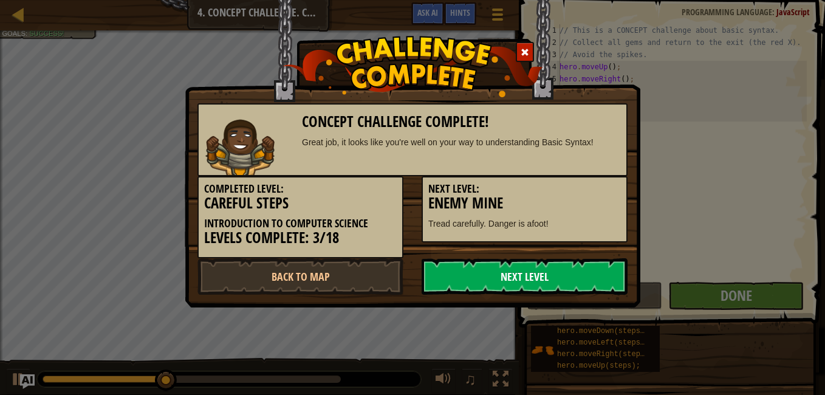
click at [536, 277] on link "Next Level" at bounding box center [525, 276] width 206 height 36
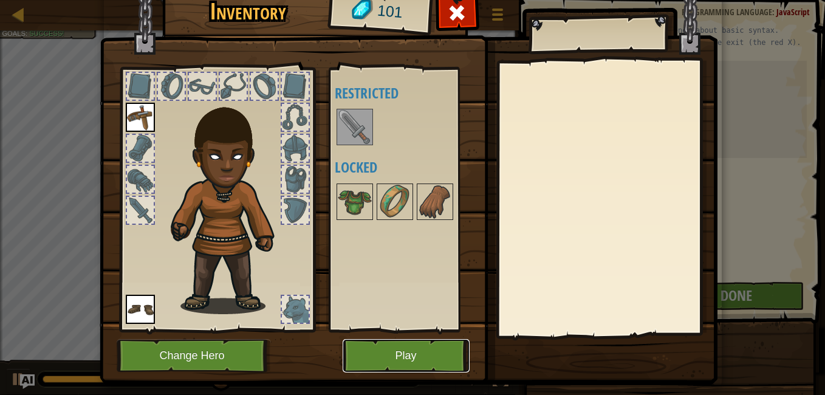
click at [397, 357] on button "Play" at bounding box center [406, 355] width 127 height 33
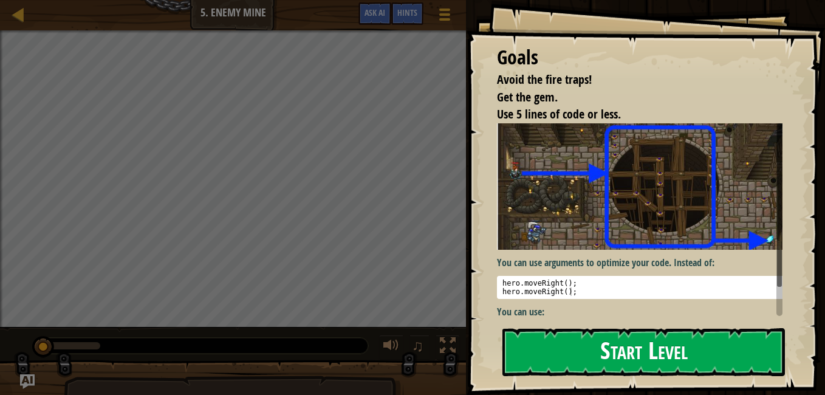
click at [576, 353] on button "Start Level" at bounding box center [643, 352] width 282 height 48
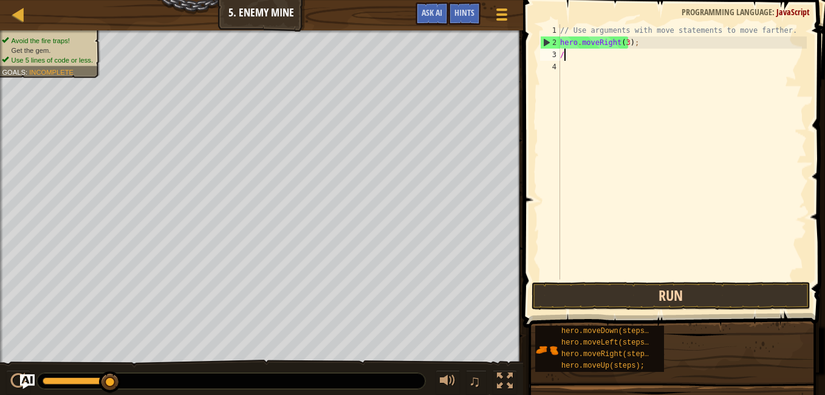
scroll to position [5, 0]
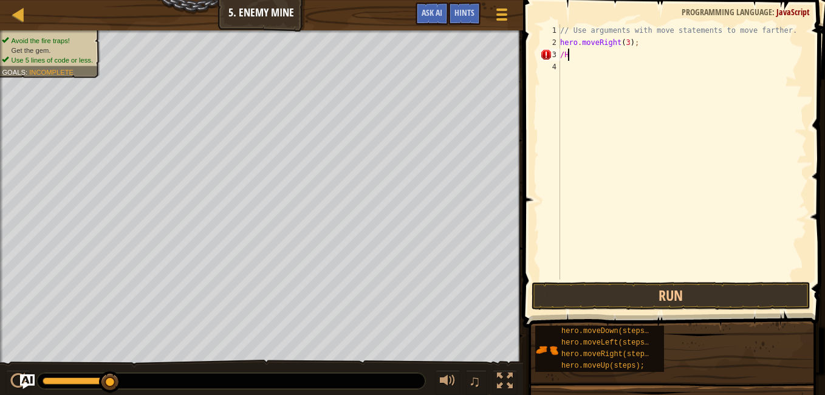
type textarea "/"
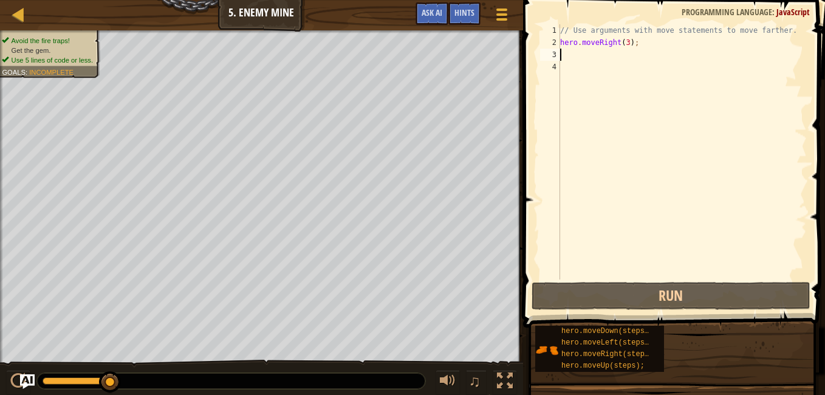
type textarea "H"
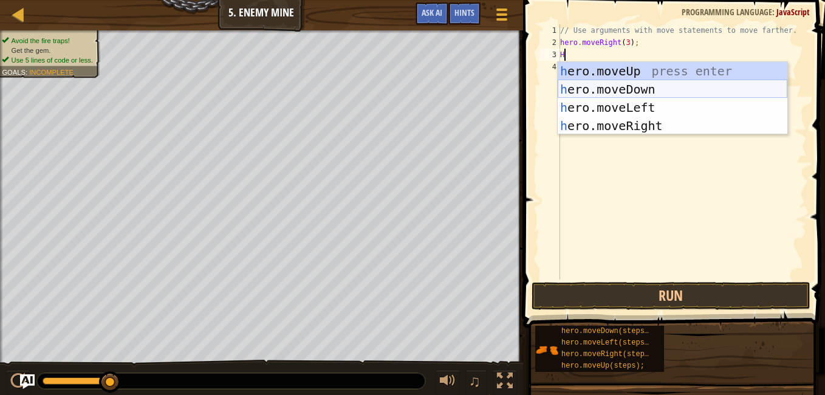
click at [652, 83] on div "h ero.moveUp press enter h ero.moveDown press enter h ero.moveLeft press enter …" at bounding box center [673, 116] width 230 height 109
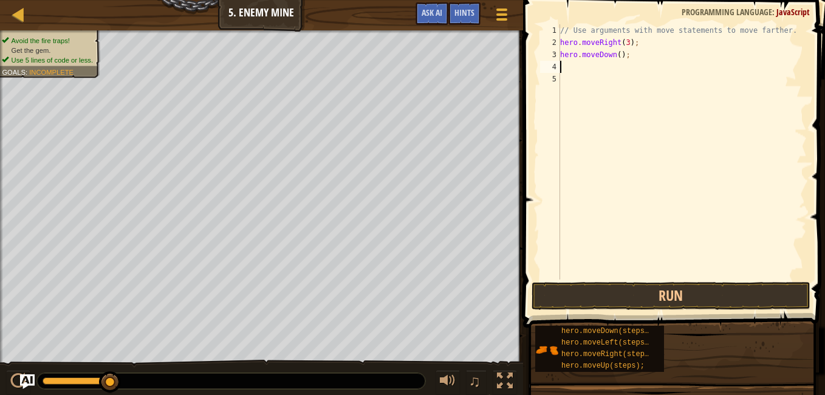
click at [617, 56] on div "// Use arguments with move statements to move farther. hero . moveRight ( 3 ) ;…" at bounding box center [682, 163] width 249 height 279
type textarea ");"
type textarea ")"
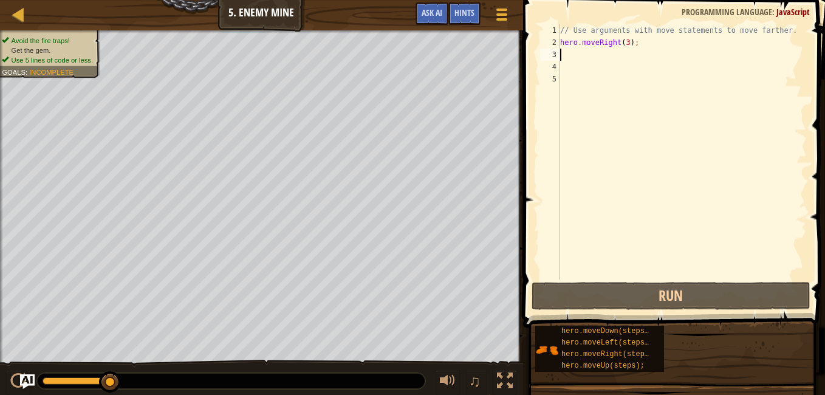
type textarea "H"
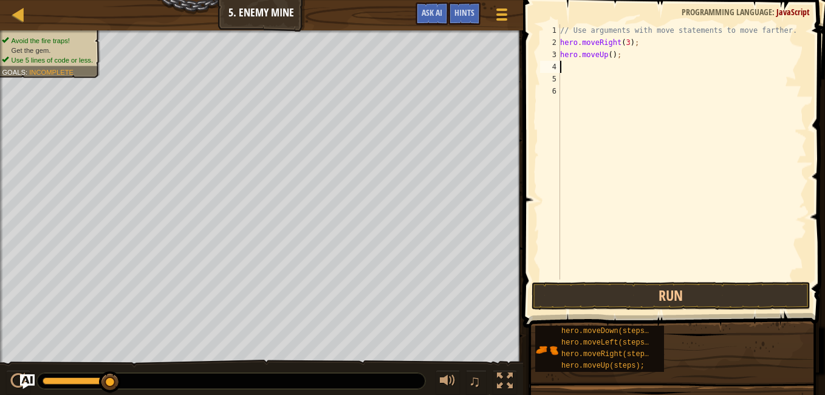
type textarea "H"
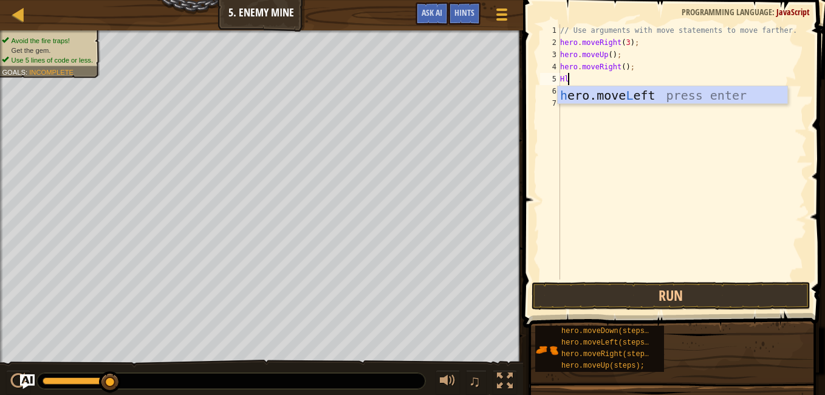
type textarea "Hl"
